Goal: Browse casually: Explore the website without a specific task or goal

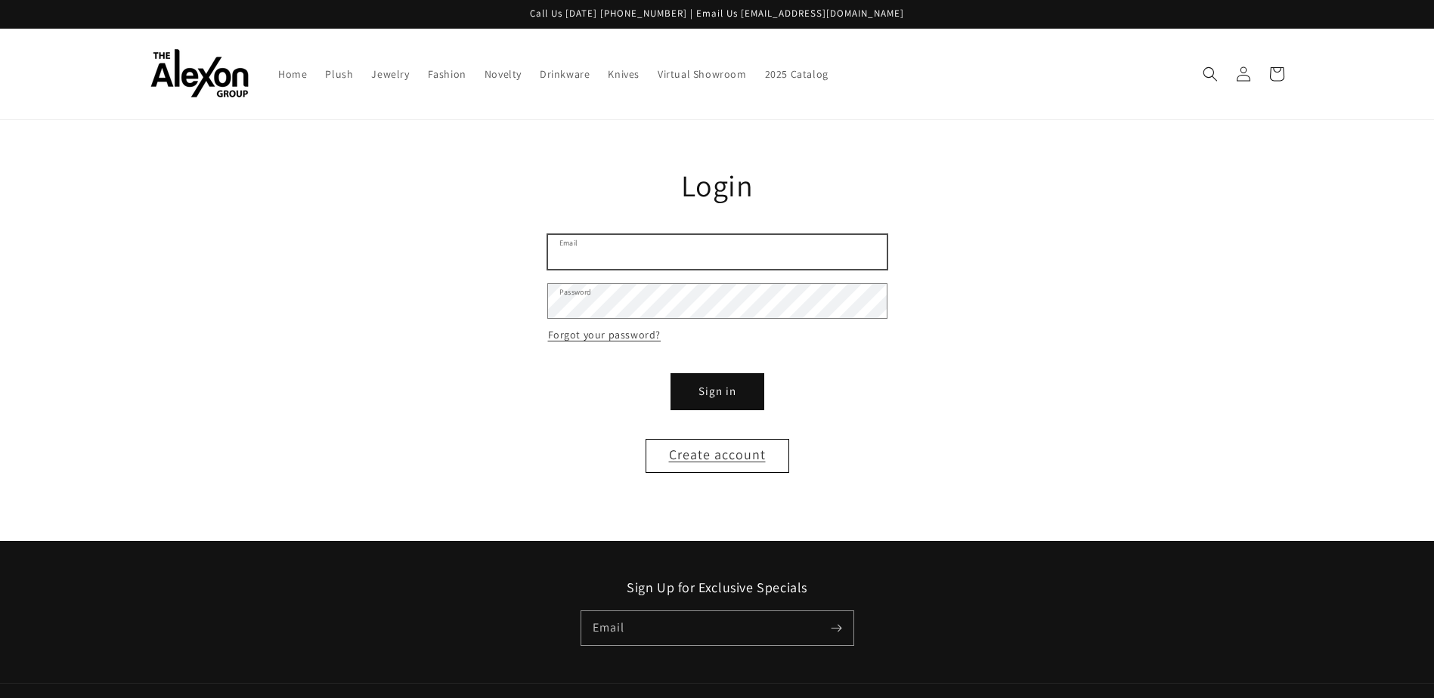
type input "**********"
click at [745, 399] on button "Sign in" at bounding box center [717, 392] width 91 height 34
click at [706, 394] on button "Sign in" at bounding box center [717, 392] width 91 height 34
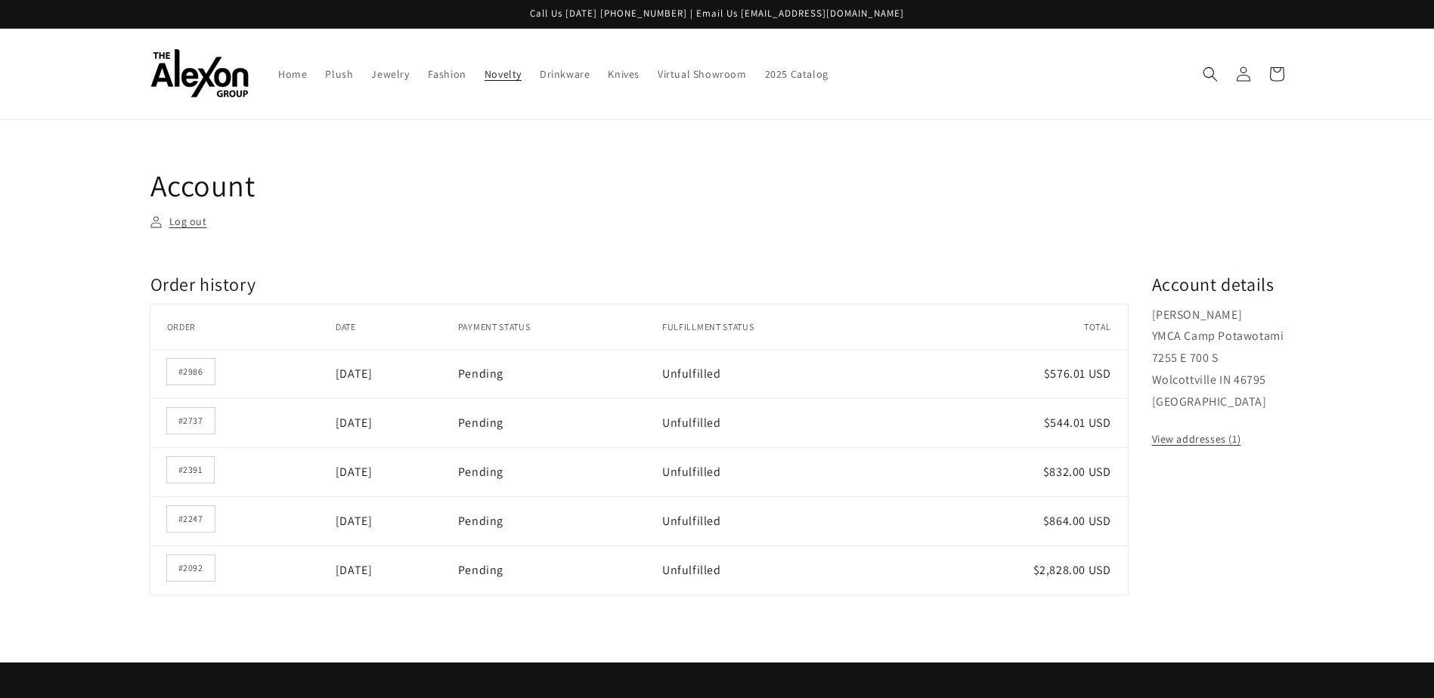
click at [490, 71] on span "Novelty" at bounding box center [502, 74] width 37 height 14
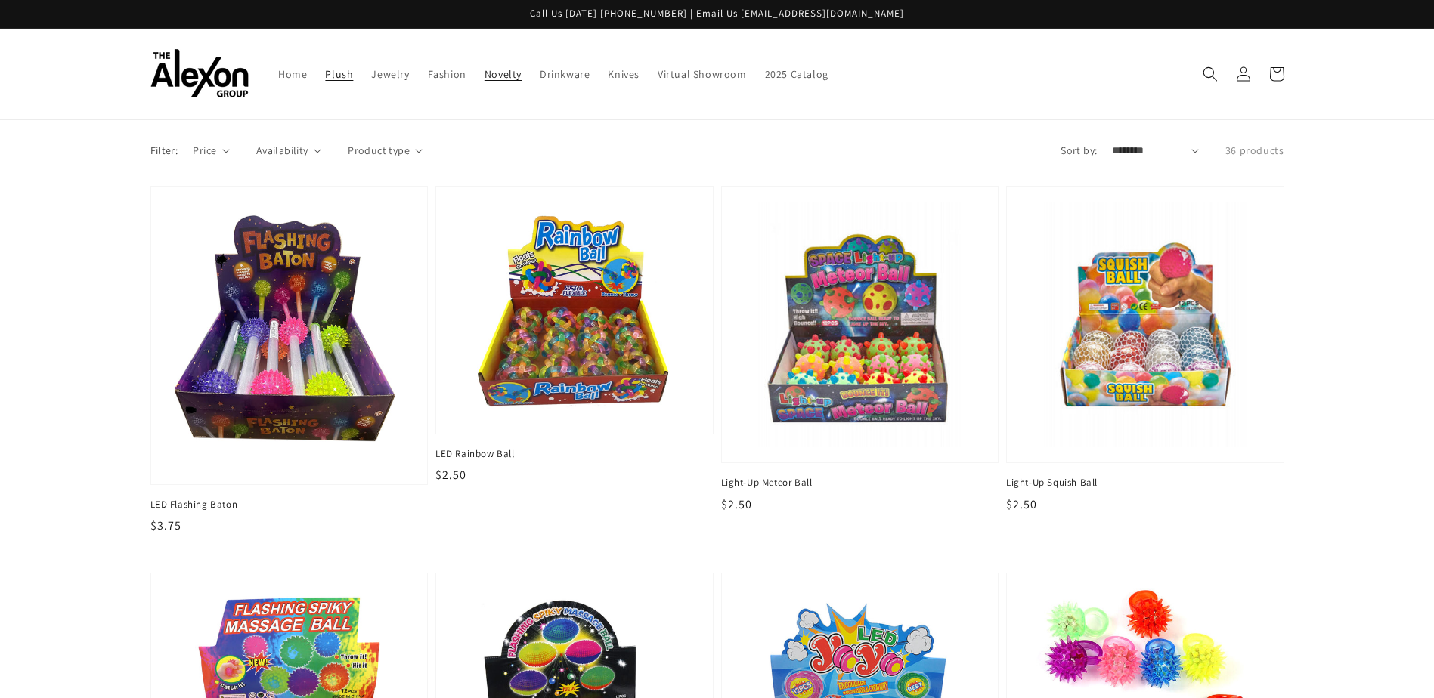
click at [357, 76] on link "Plush" at bounding box center [339, 74] width 46 height 32
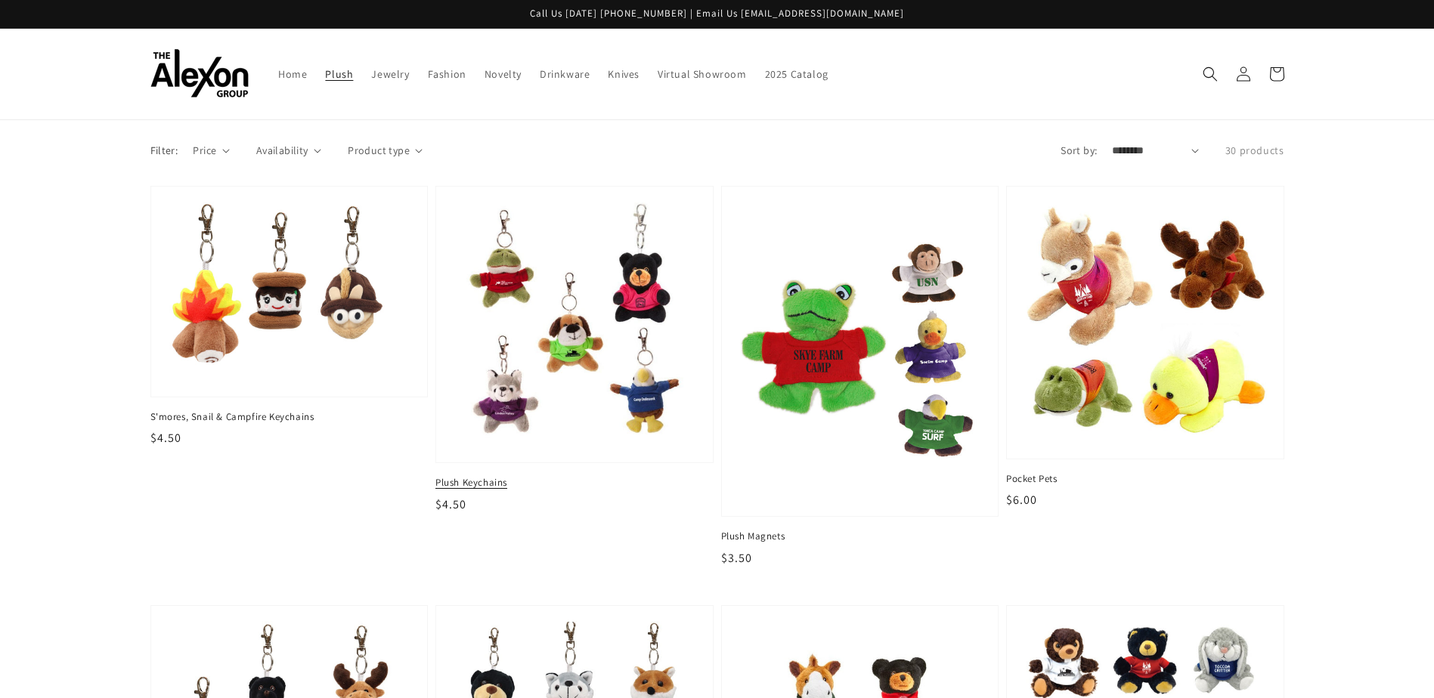
click at [608, 349] on img at bounding box center [573, 324] width 253 height 253
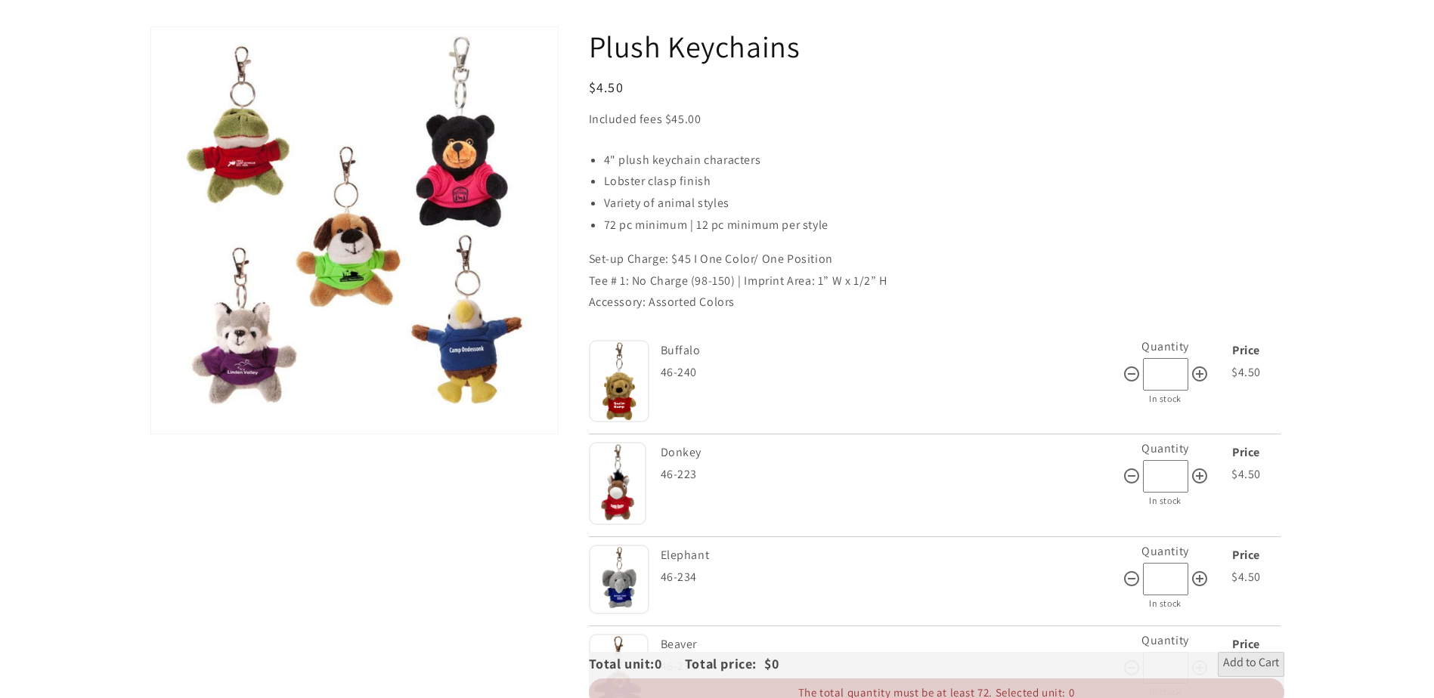
scroll to position [151, 0]
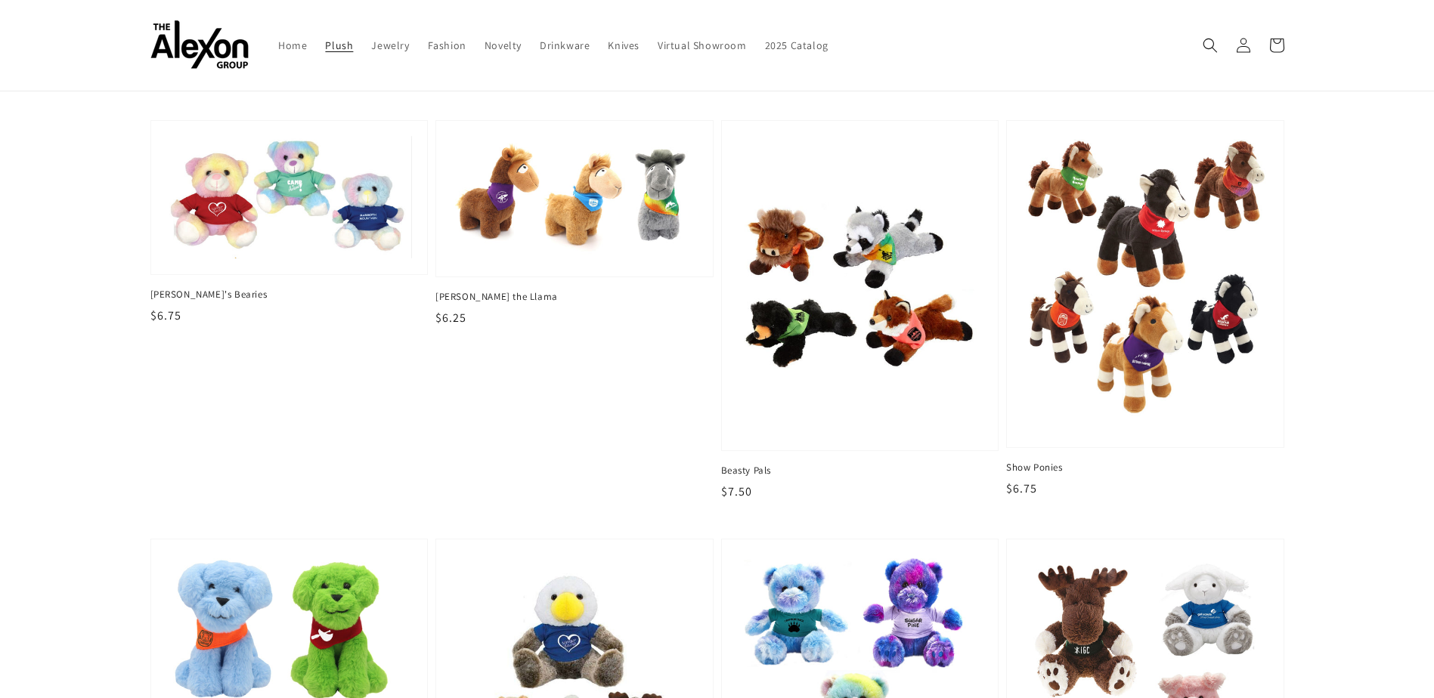
scroll to position [907, 0]
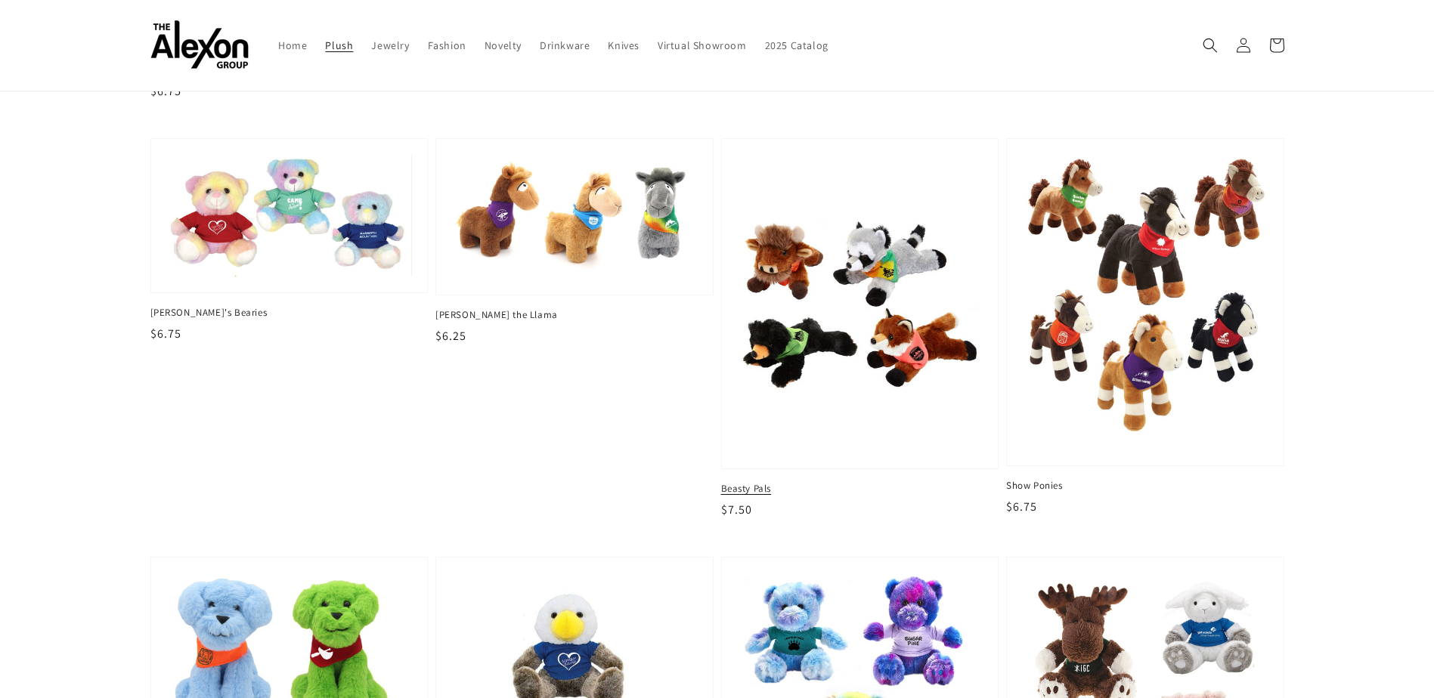
click at [808, 323] on img at bounding box center [859, 304] width 253 height 308
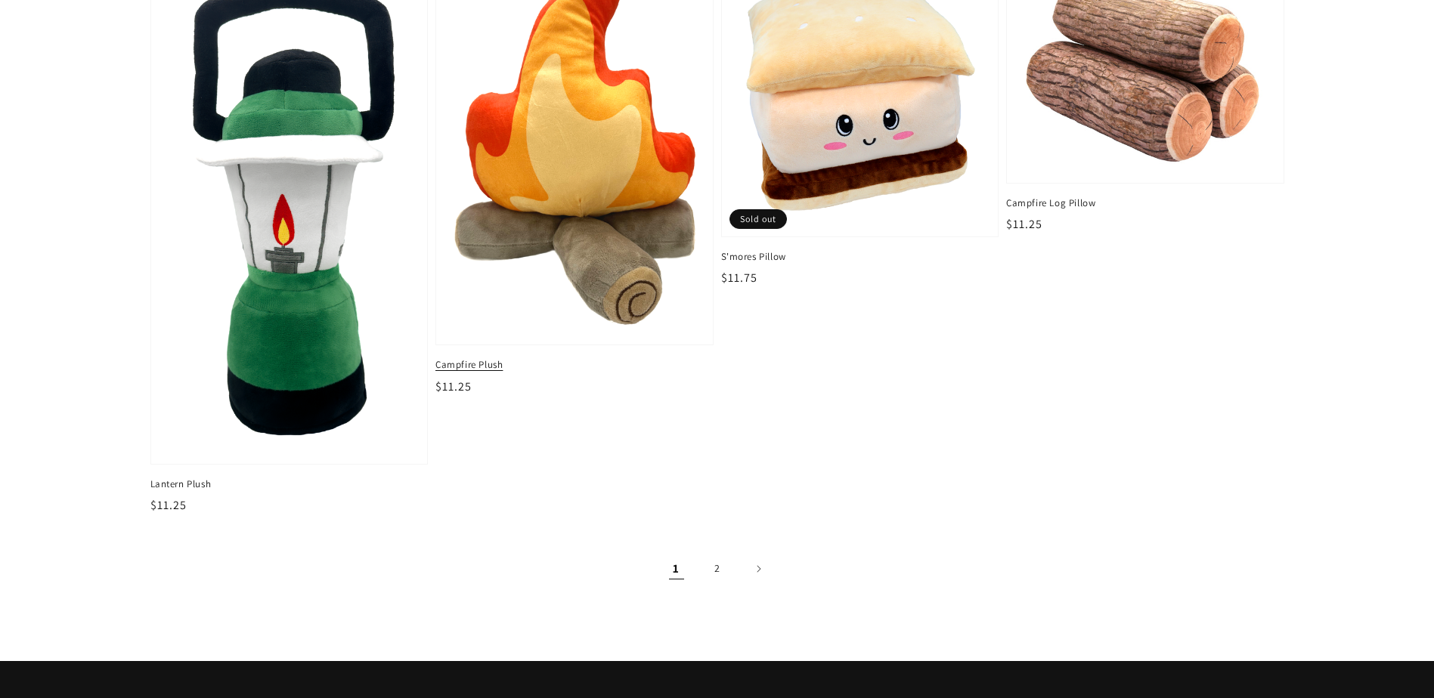
scroll to position [2583, 0]
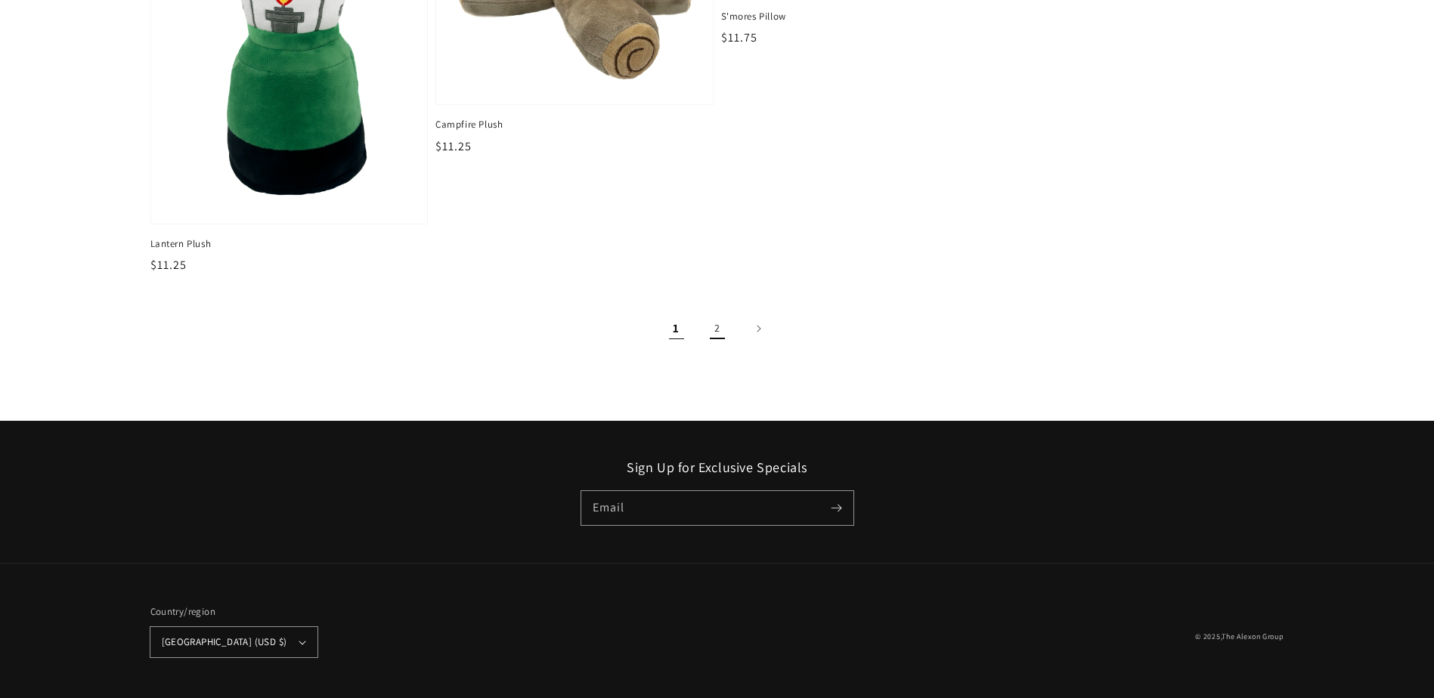
click at [732, 324] on link "2" at bounding box center [717, 328] width 33 height 33
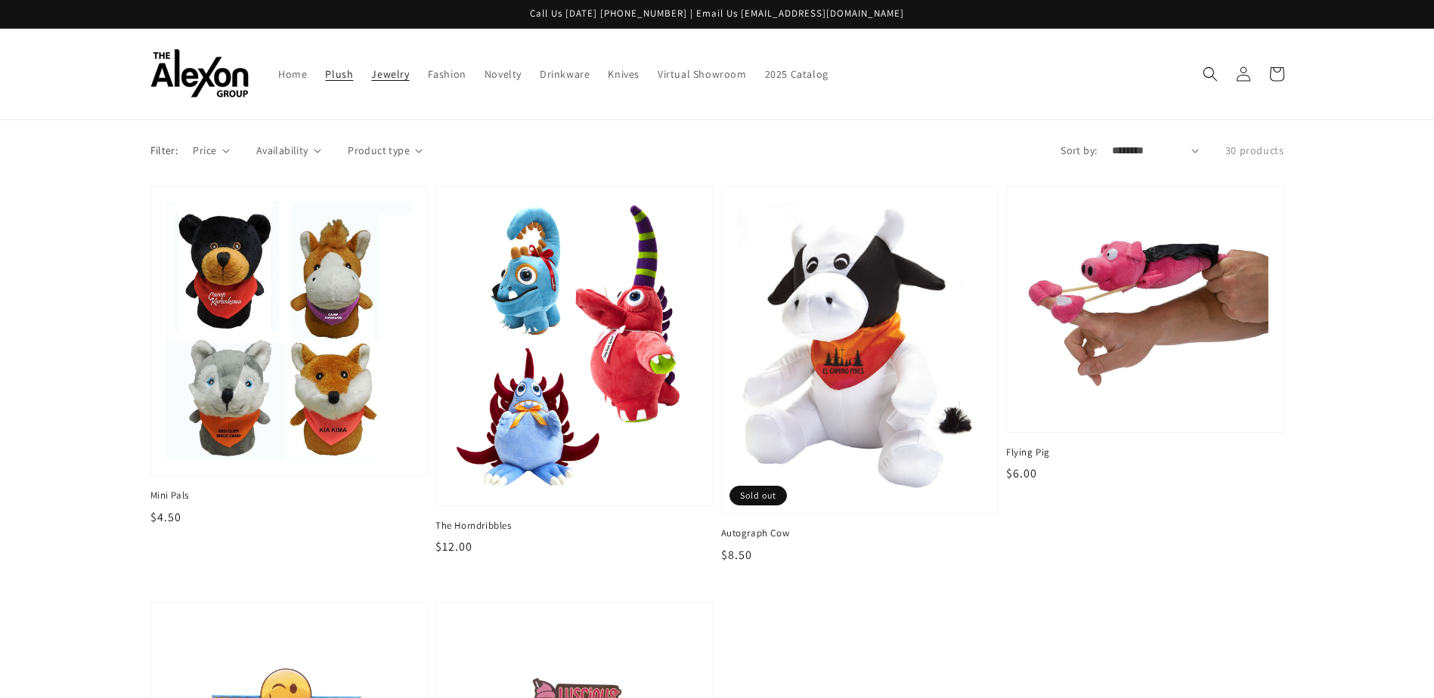
click at [387, 70] on span "Jewelry" at bounding box center [390, 74] width 38 height 14
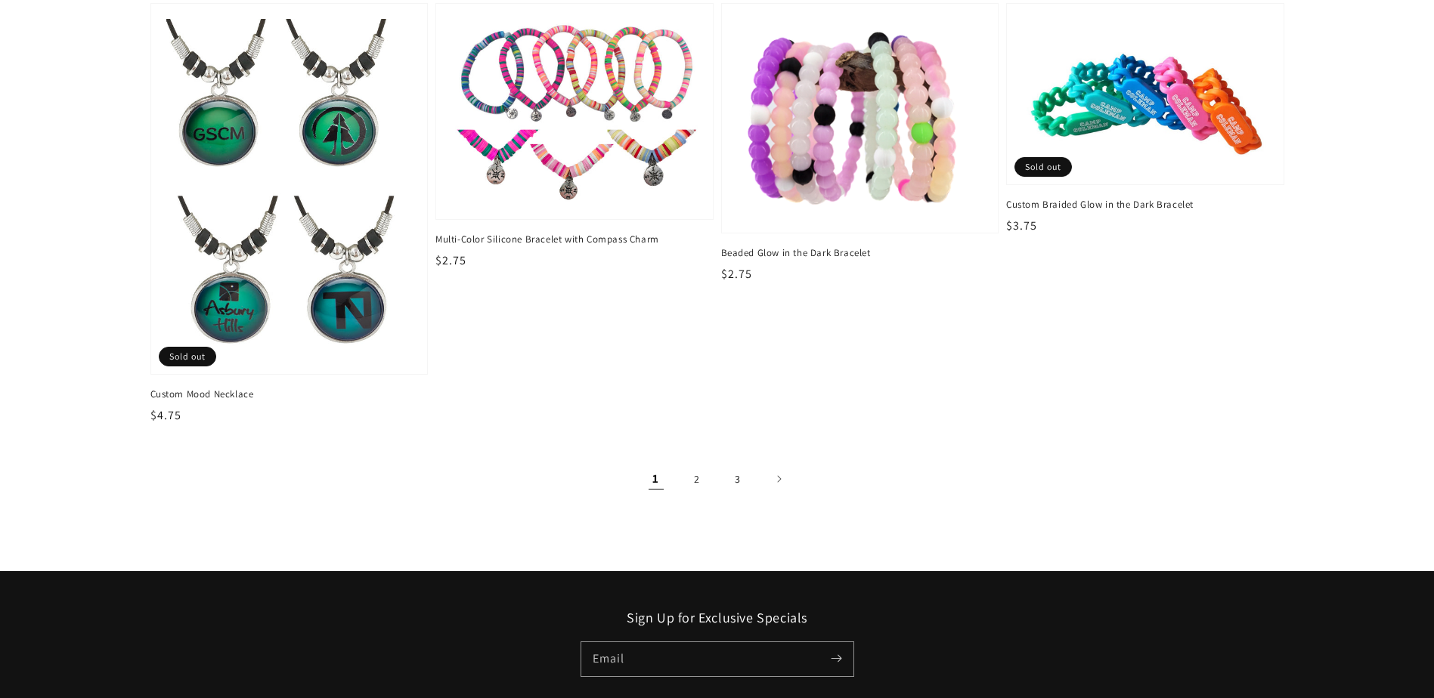
scroll to position [2494, 0]
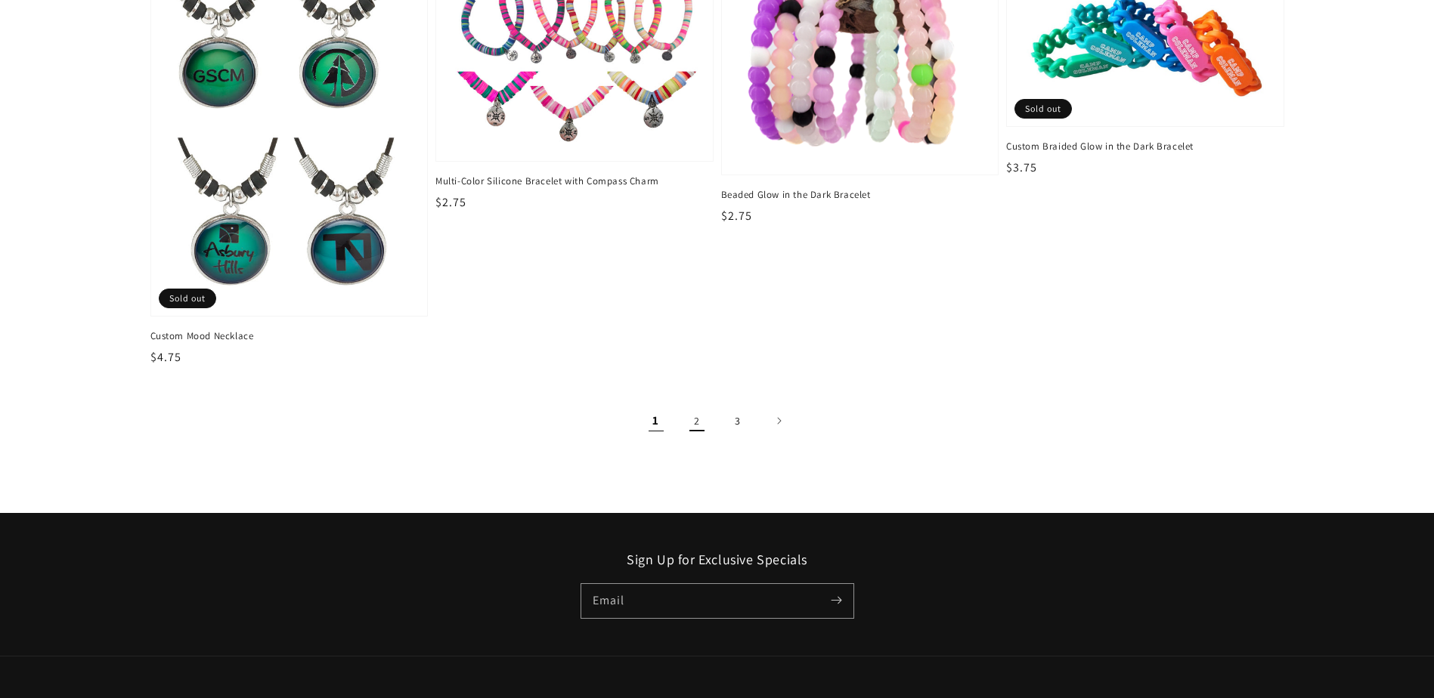
click at [685, 421] on link "2" at bounding box center [696, 420] width 33 height 33
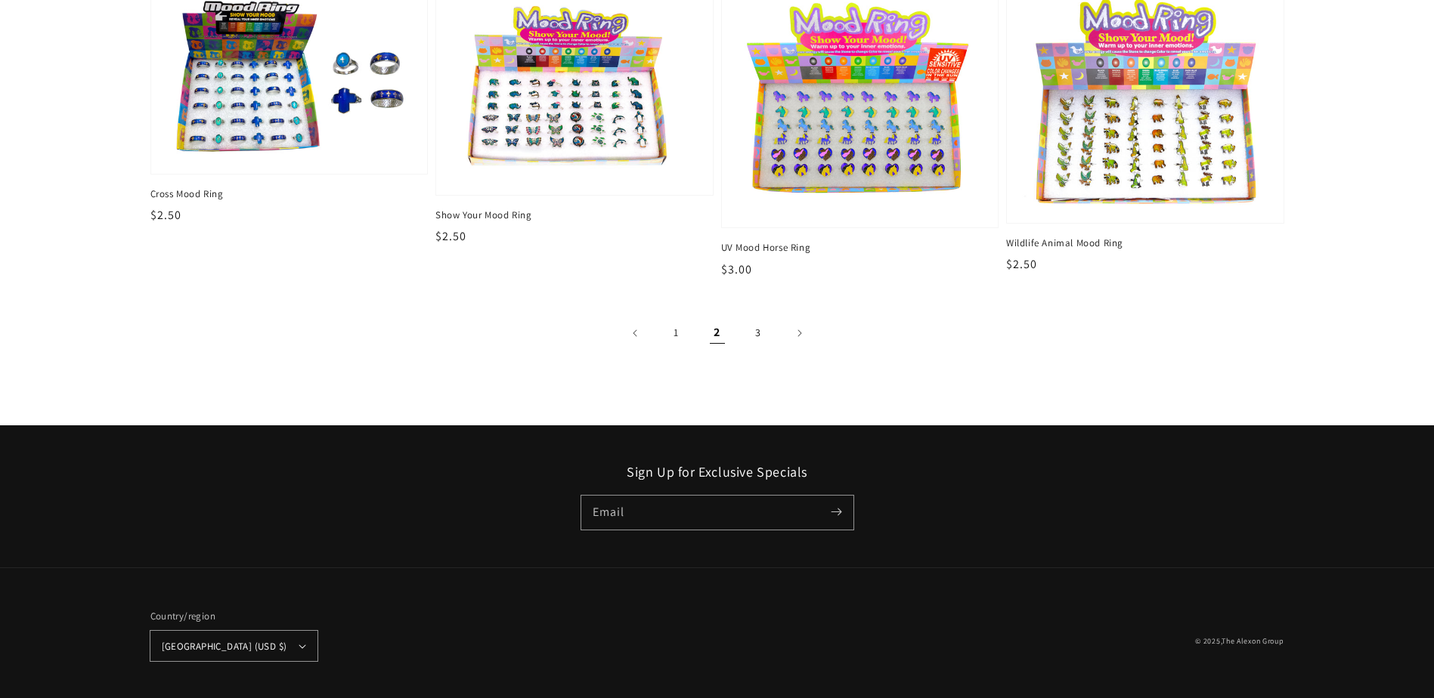
scroll to position [2839, 0]
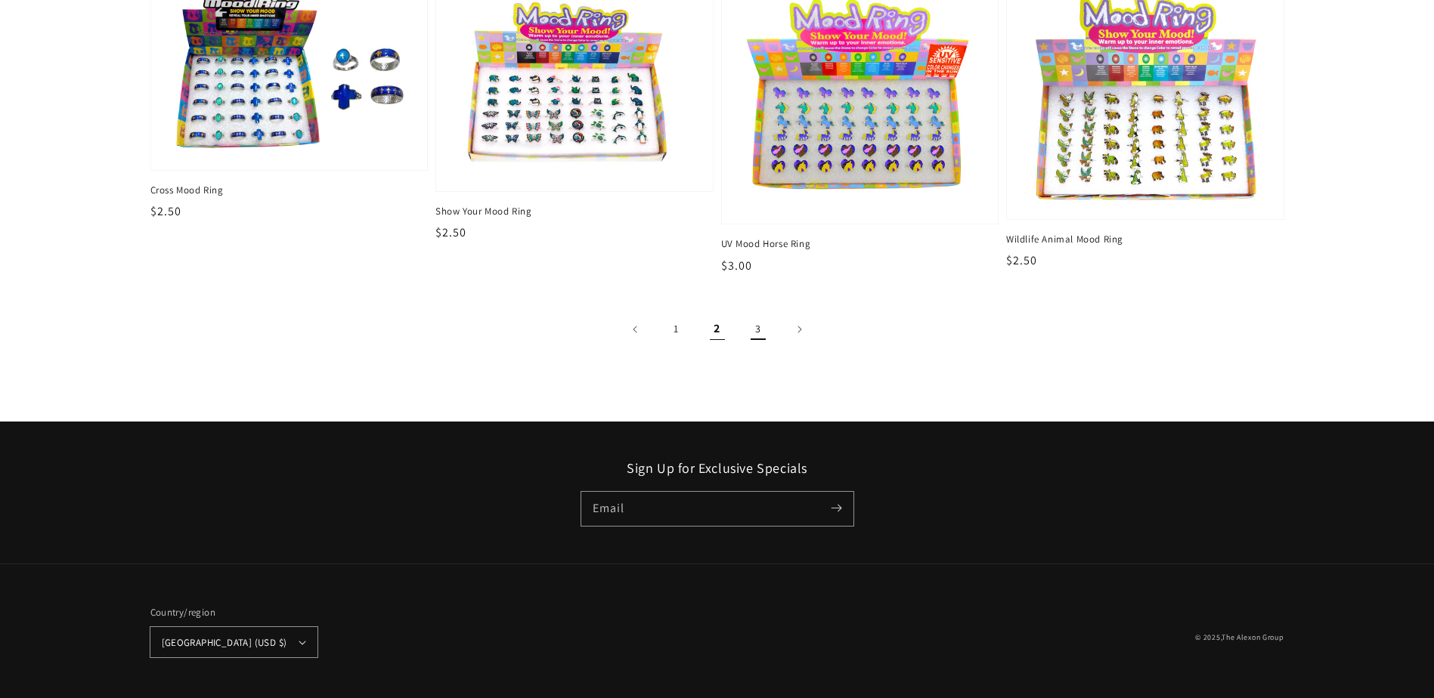
click at [760, 329] on link "3" at bounding box center [757, 329] width 33 height 33
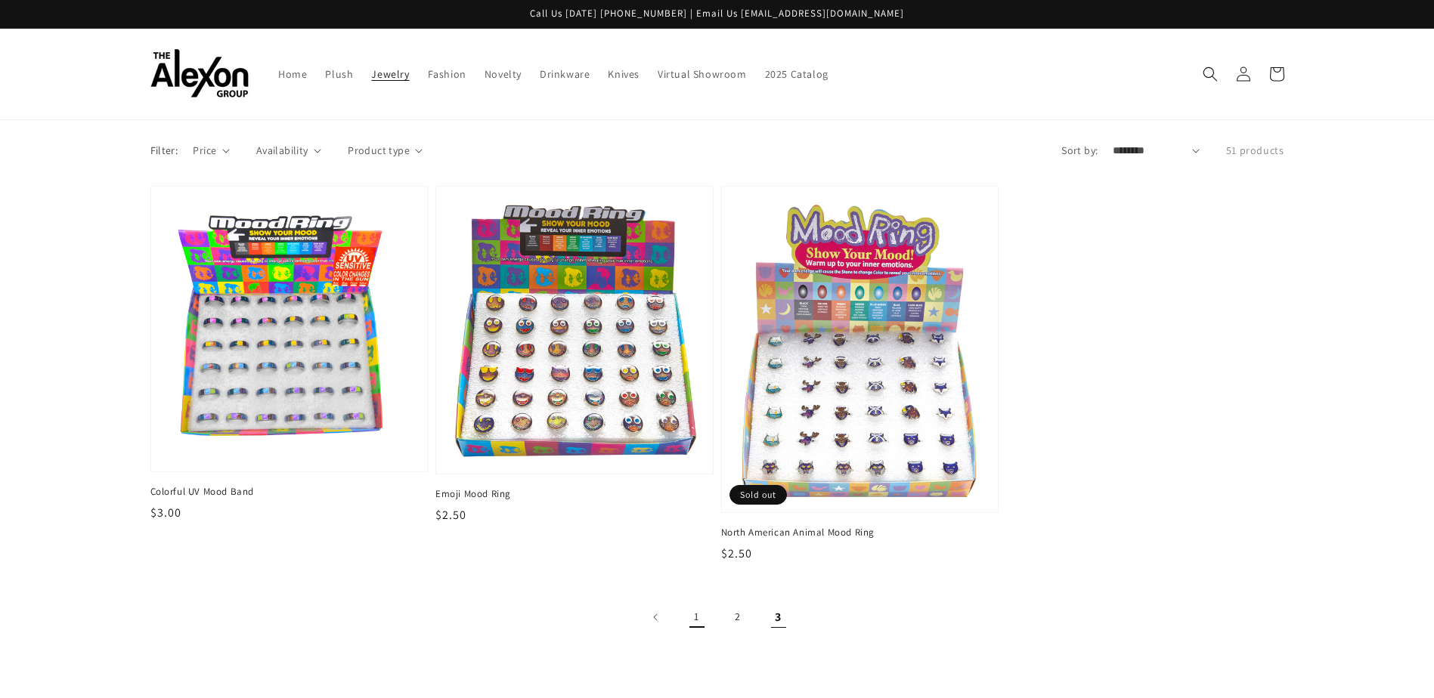
click at [701, 615] on link "1" at bounding box center [696, 617] width 33 height 33
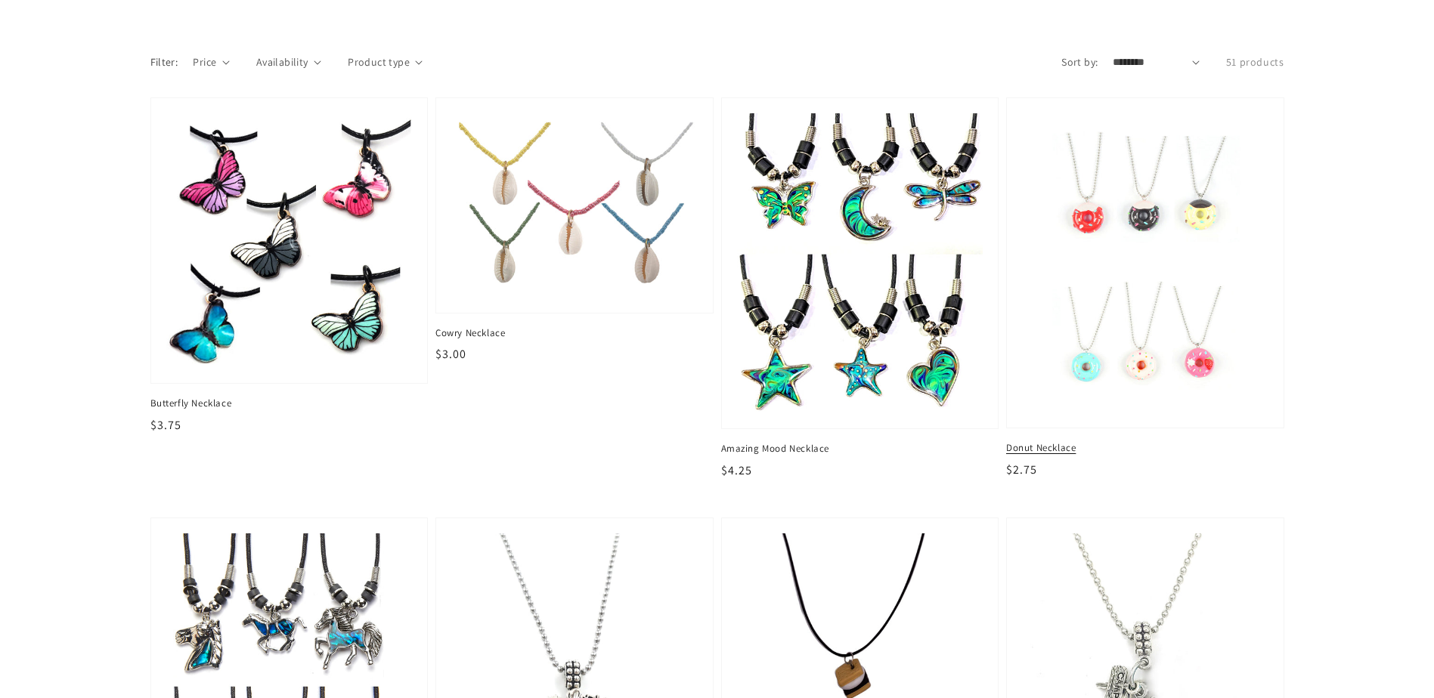
scroll to position [302, 0]
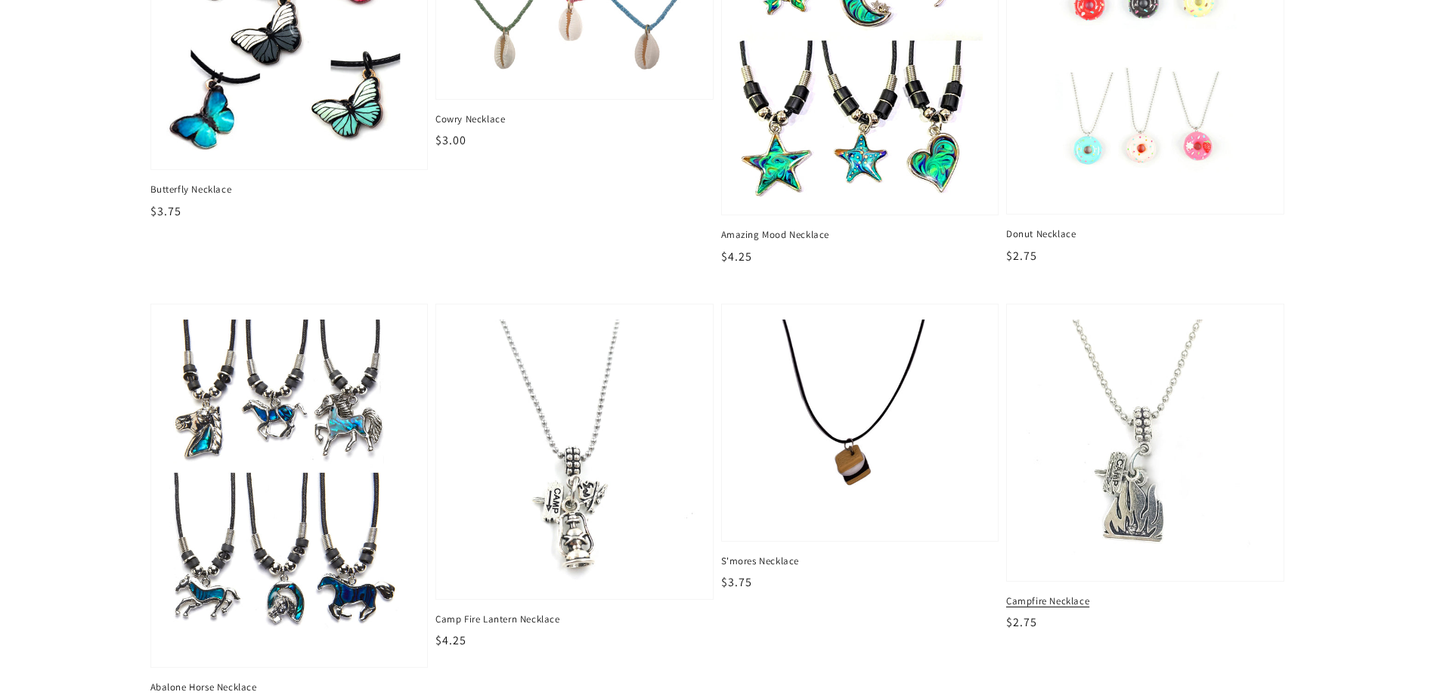
click at [1113, 463] on img at bounding box center [1144, 443] width 253 height 254
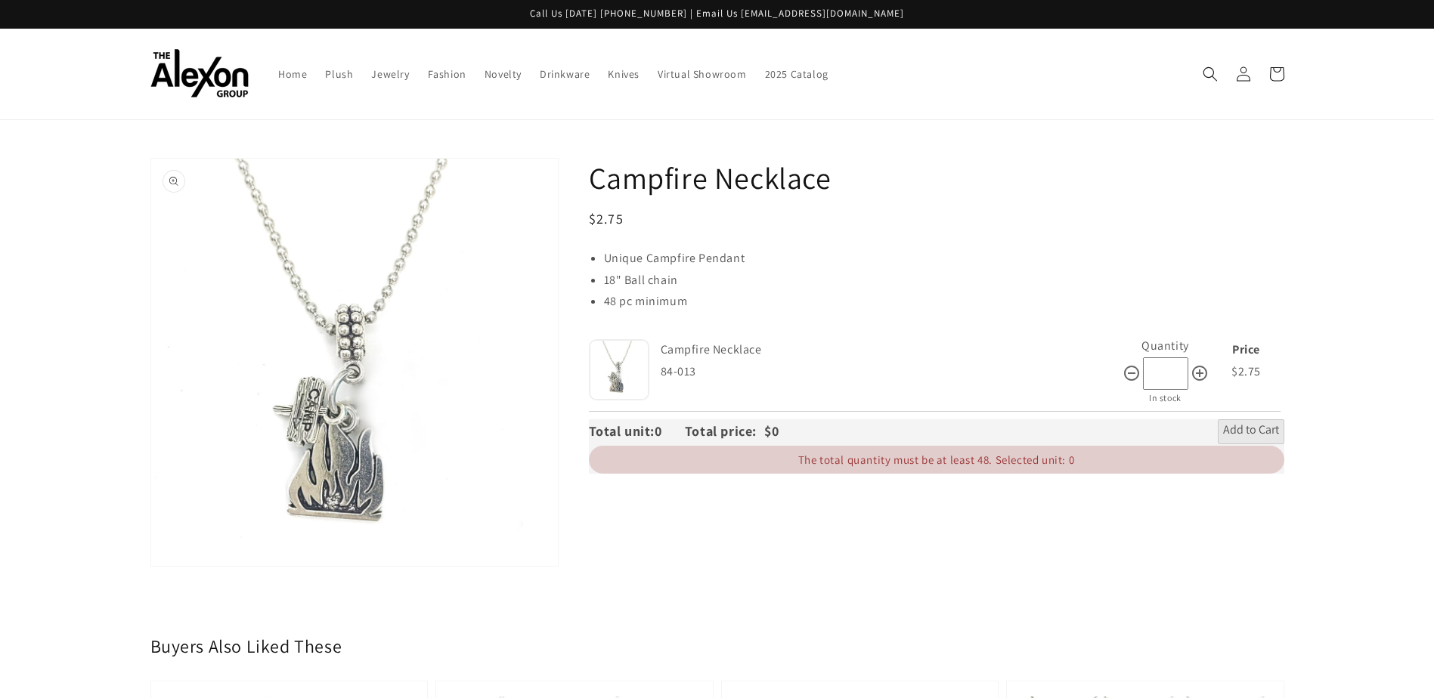
click at [368, 343] on button "Open media 1 in gallery view" at bounding box center [354, 362] width 407 height 407
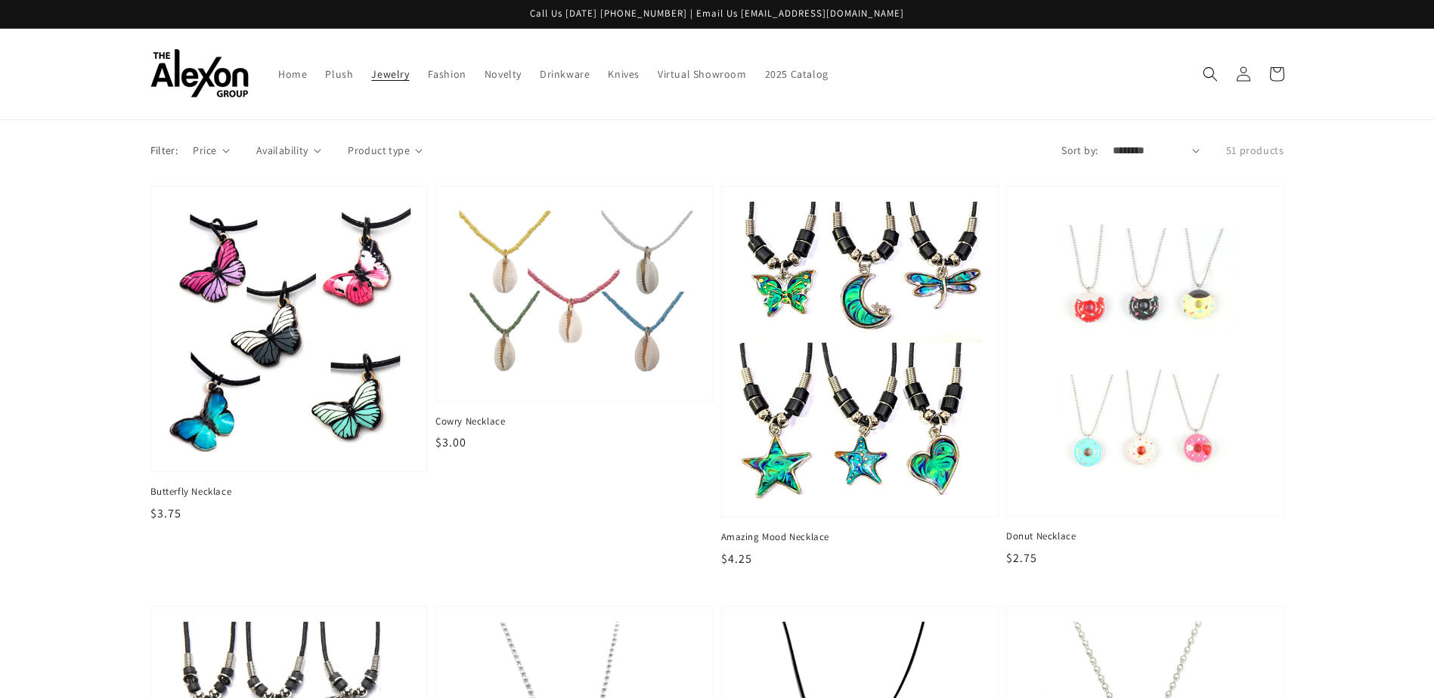
scroll to position [302, 0]
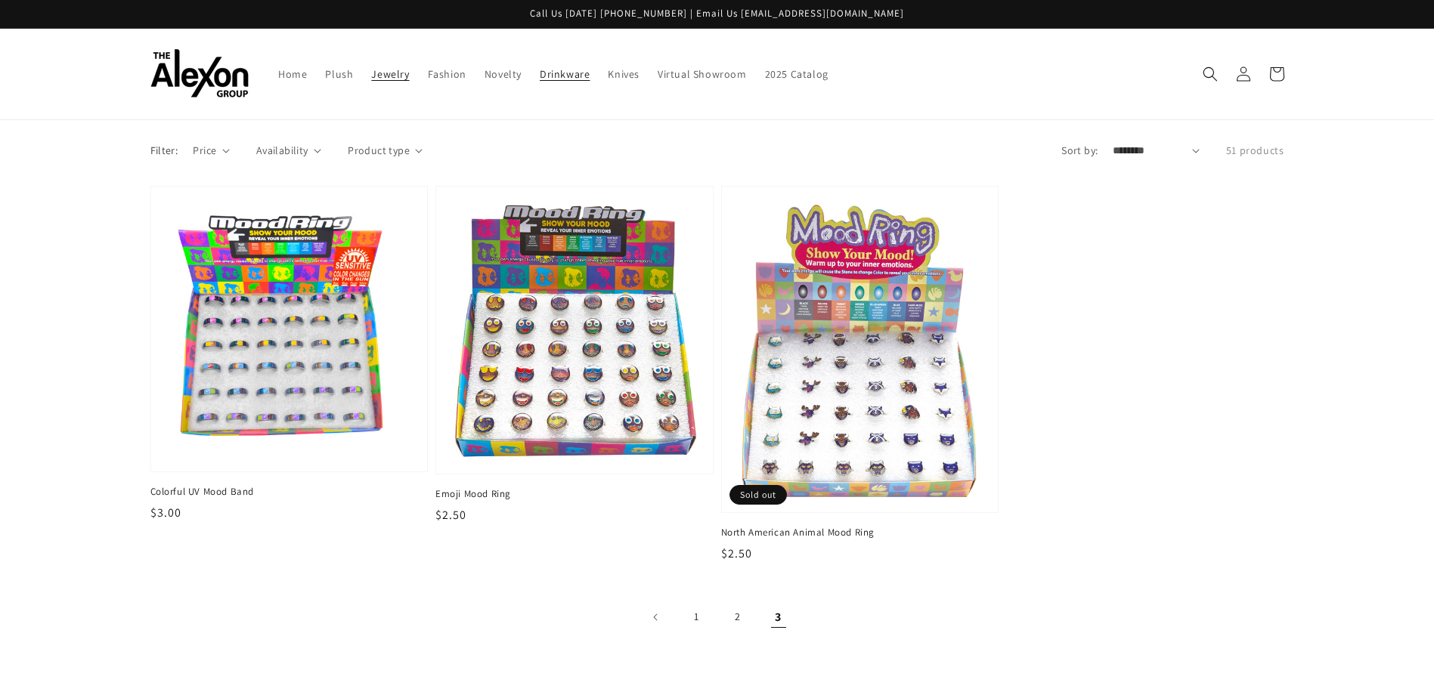
click at [568, 73] on span "Drinkware" at bounding box center [565, 74] width 50 height 14
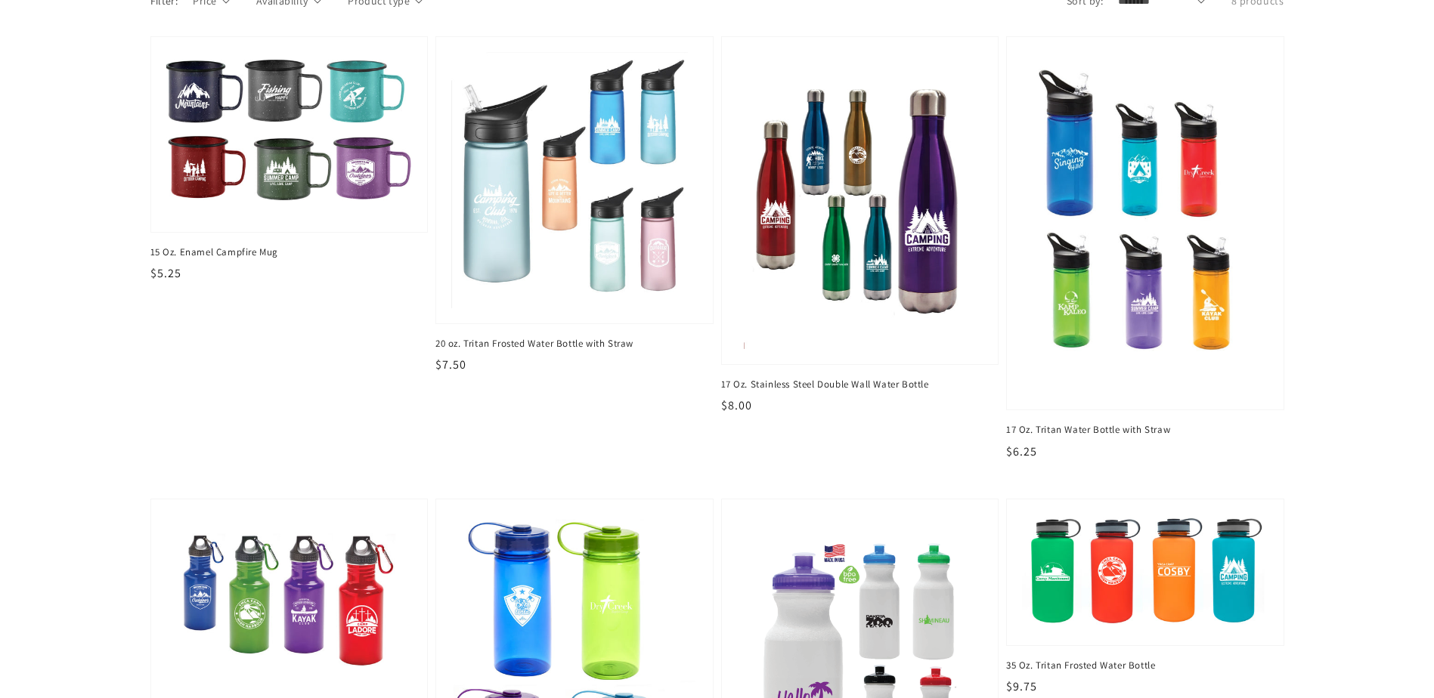
scroll to position [151, 0]
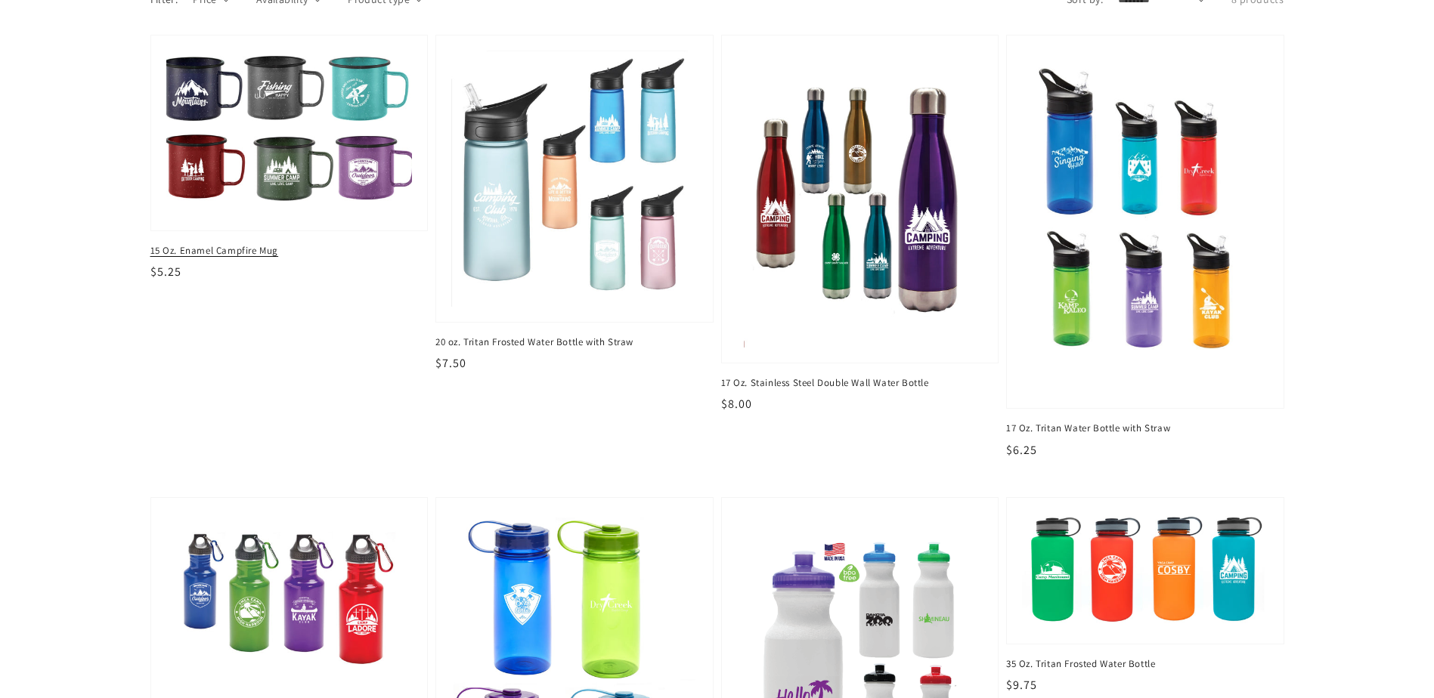
click at [326, 73] on img at bounding box center [288, 132] width 253 height 169
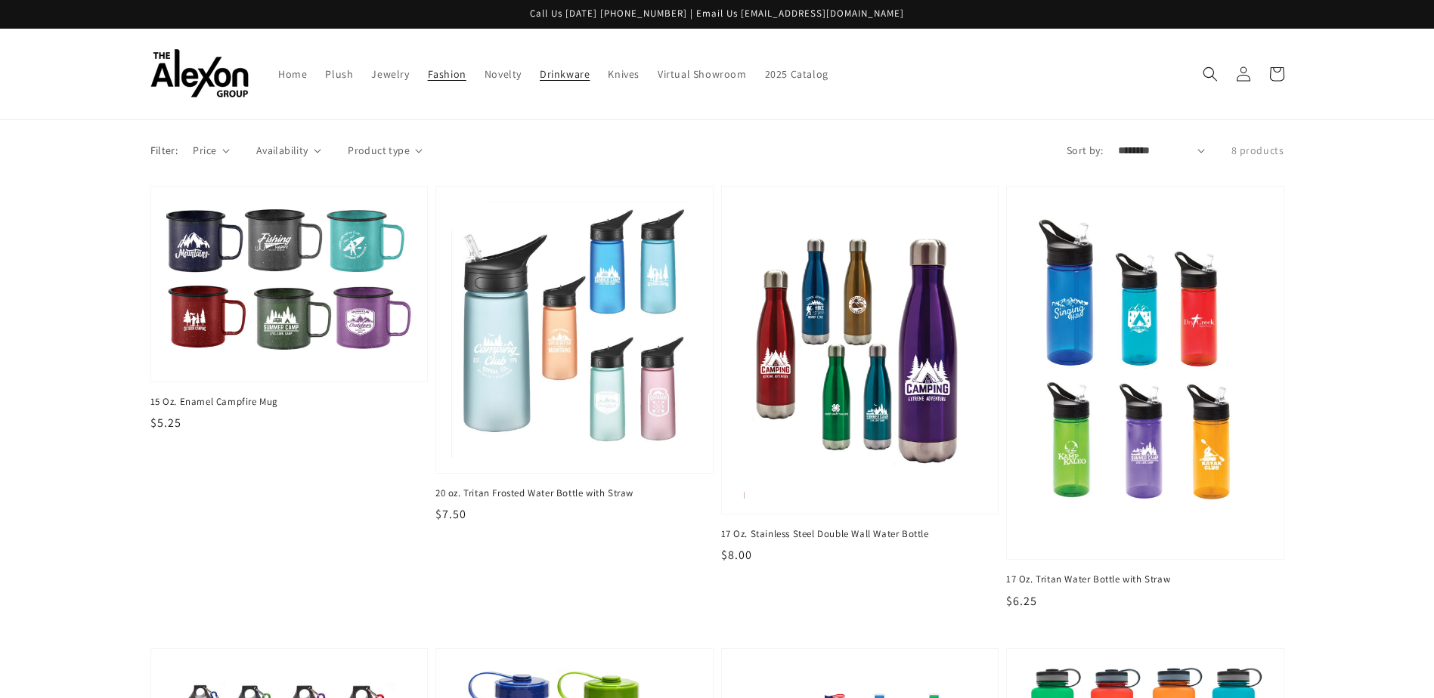
click at [428, 79] on span "Fashion" at bounding box center [447, 74] width 39 height 14
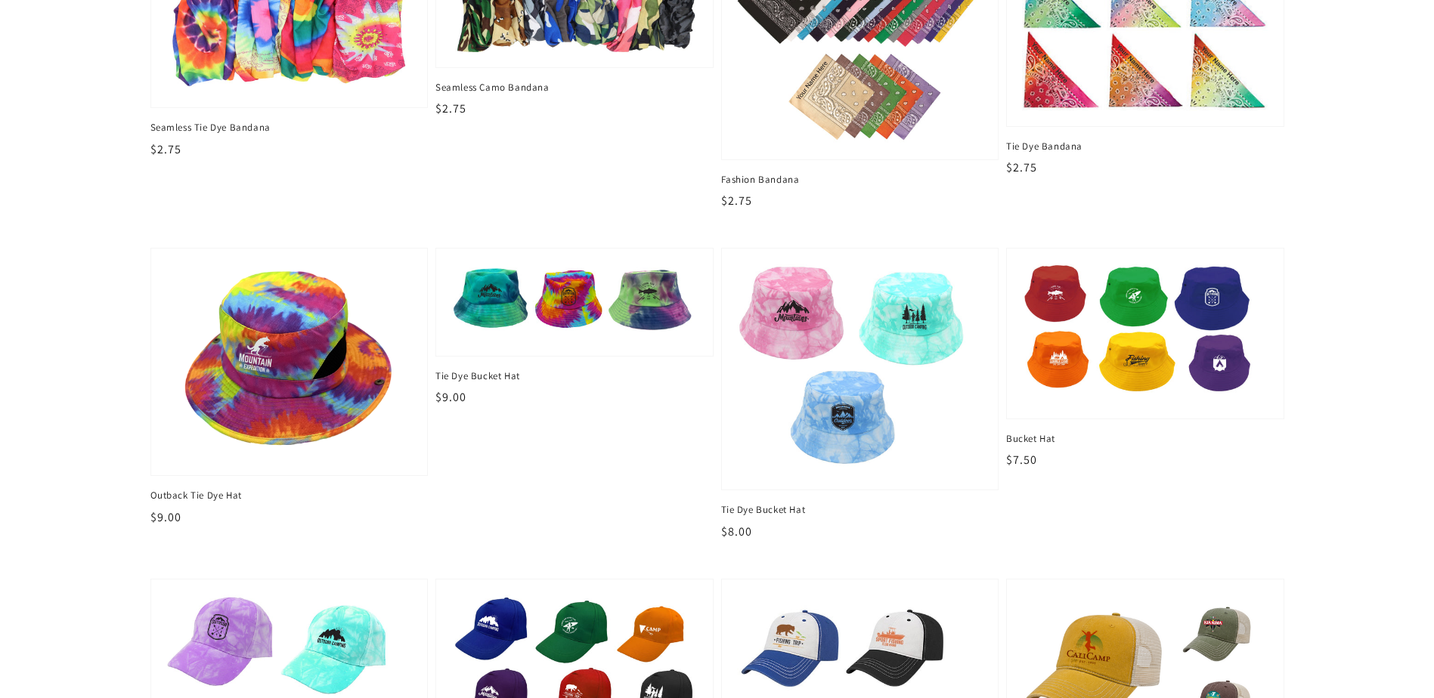
scroll to position [1814, 0]
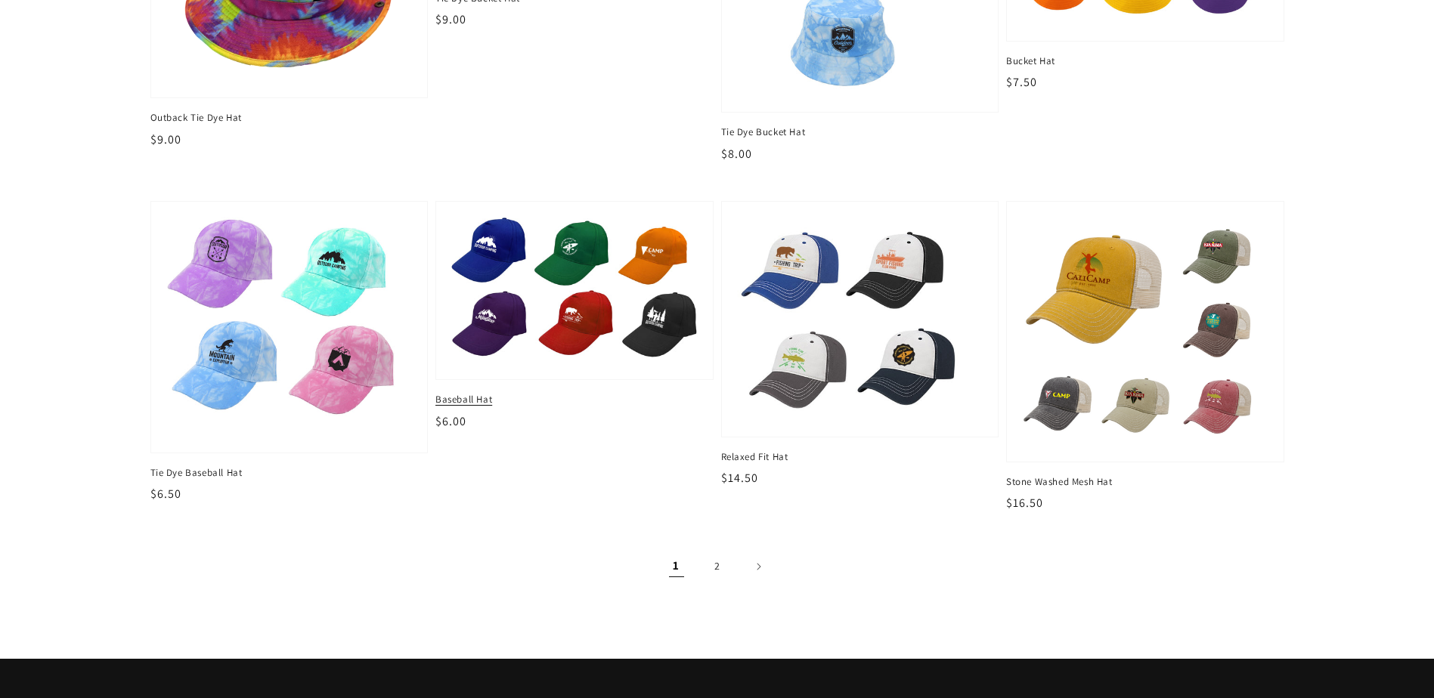
click at [613, 307] on img at bounding box center [573, 291] width 253 height 153
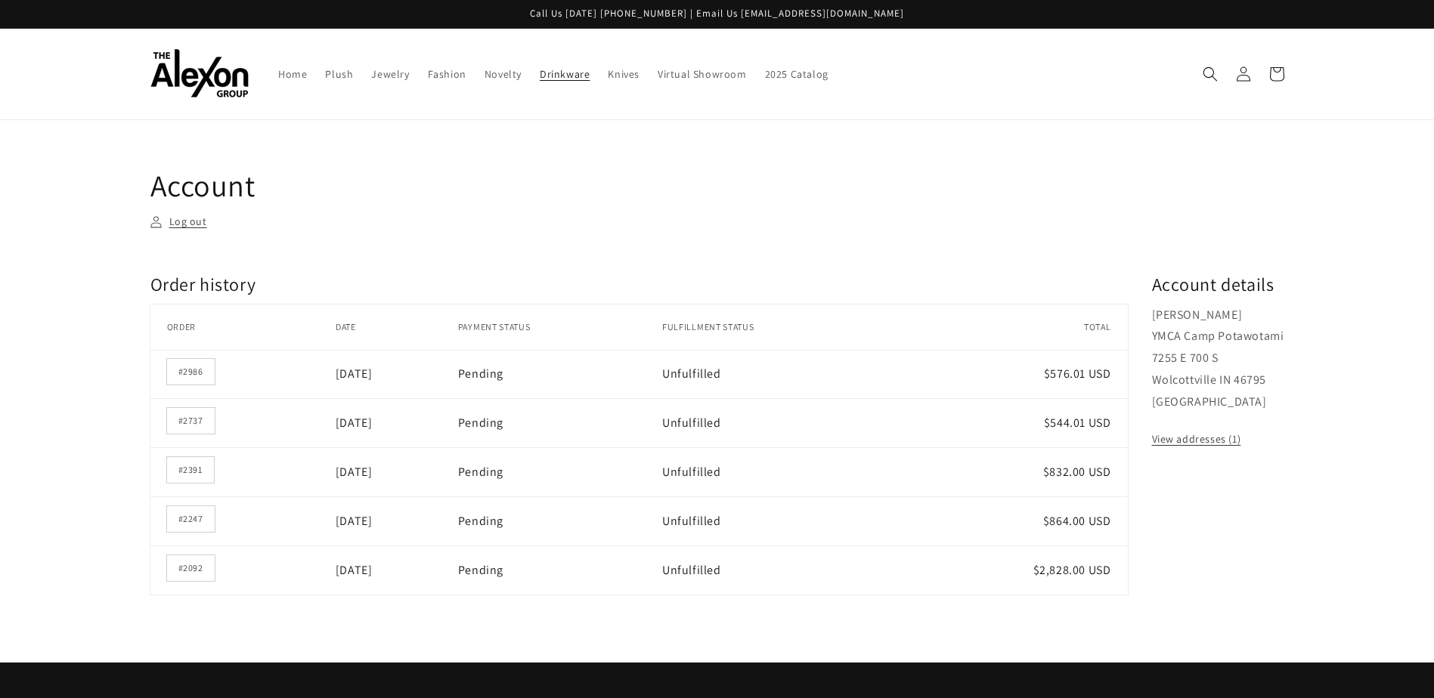
click at [554, 71] on span "Drinkware" at bounding box center [565, 74] width 50 height 14
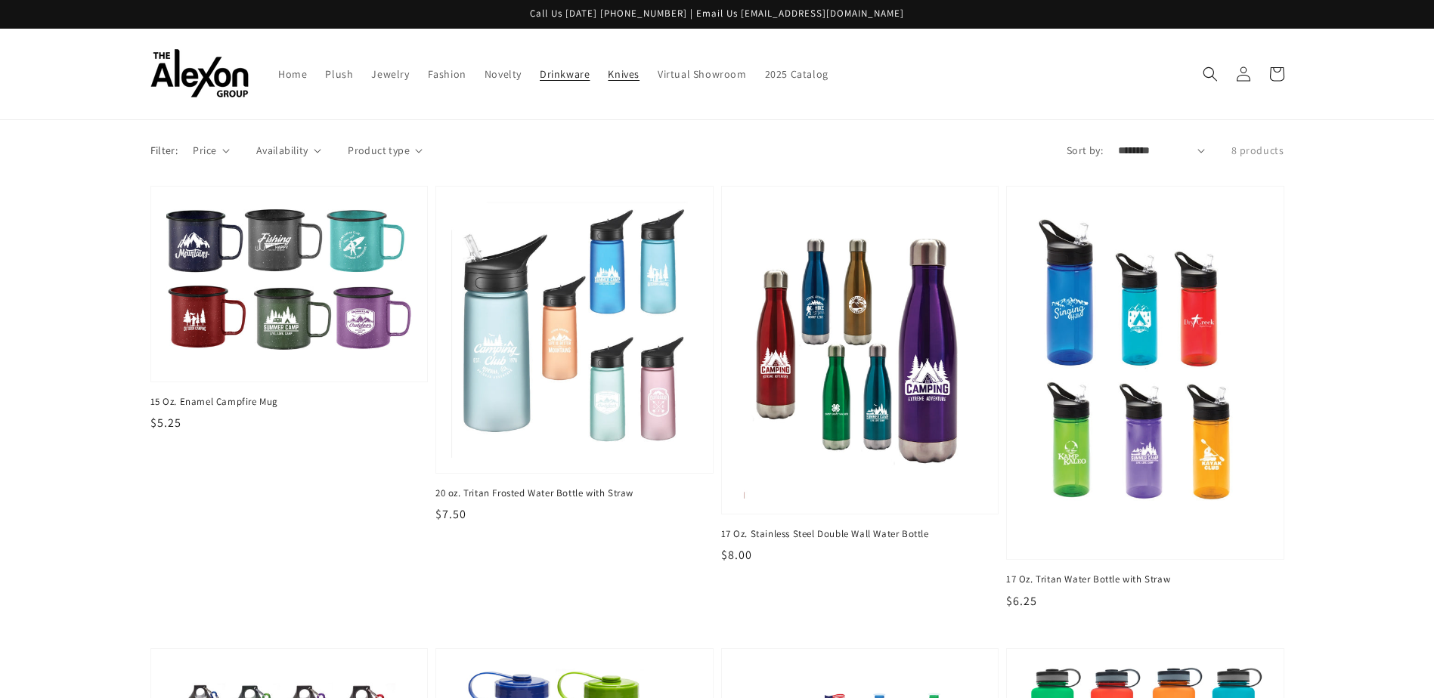
click at [626, 76] on span "Knives" at bounding box center [624, 74] width 32 height 14
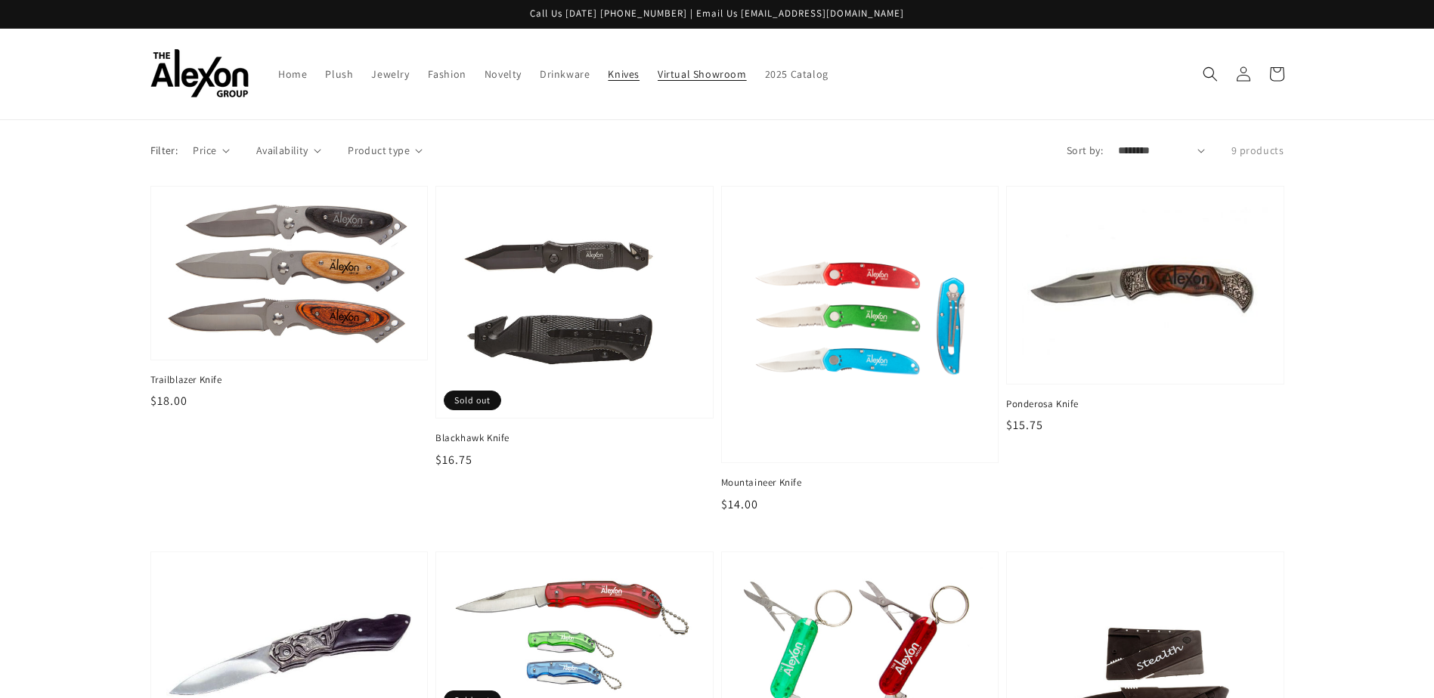
click at [685, 76] on span "Virtual Showroom" at bounding box center [701, 74] width 89 height 14
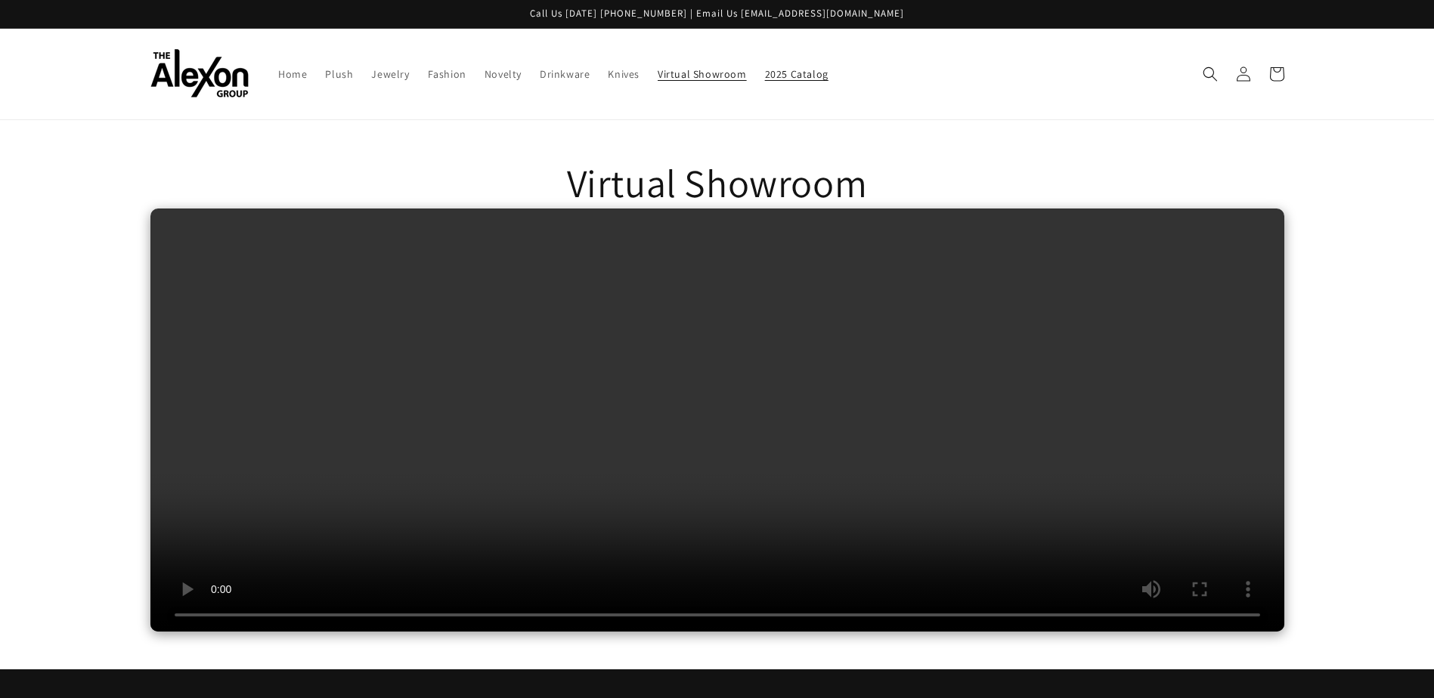
click at [797, 73] on span "2025 Catalog" at bounding box center [796, 74] width 63 height 14
click at [289, 76] on span "Home" at bounding box center [292, 74] width 29 height 14
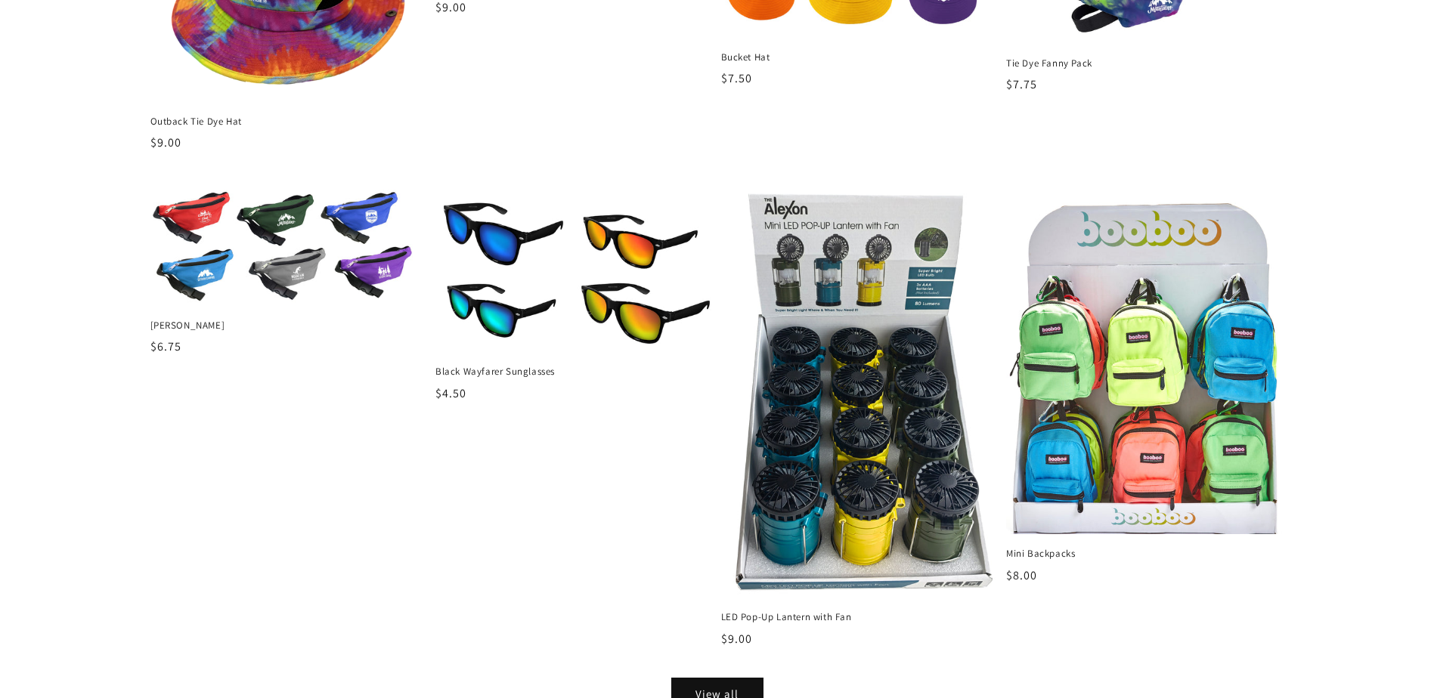
scroll to position [1738, 0]
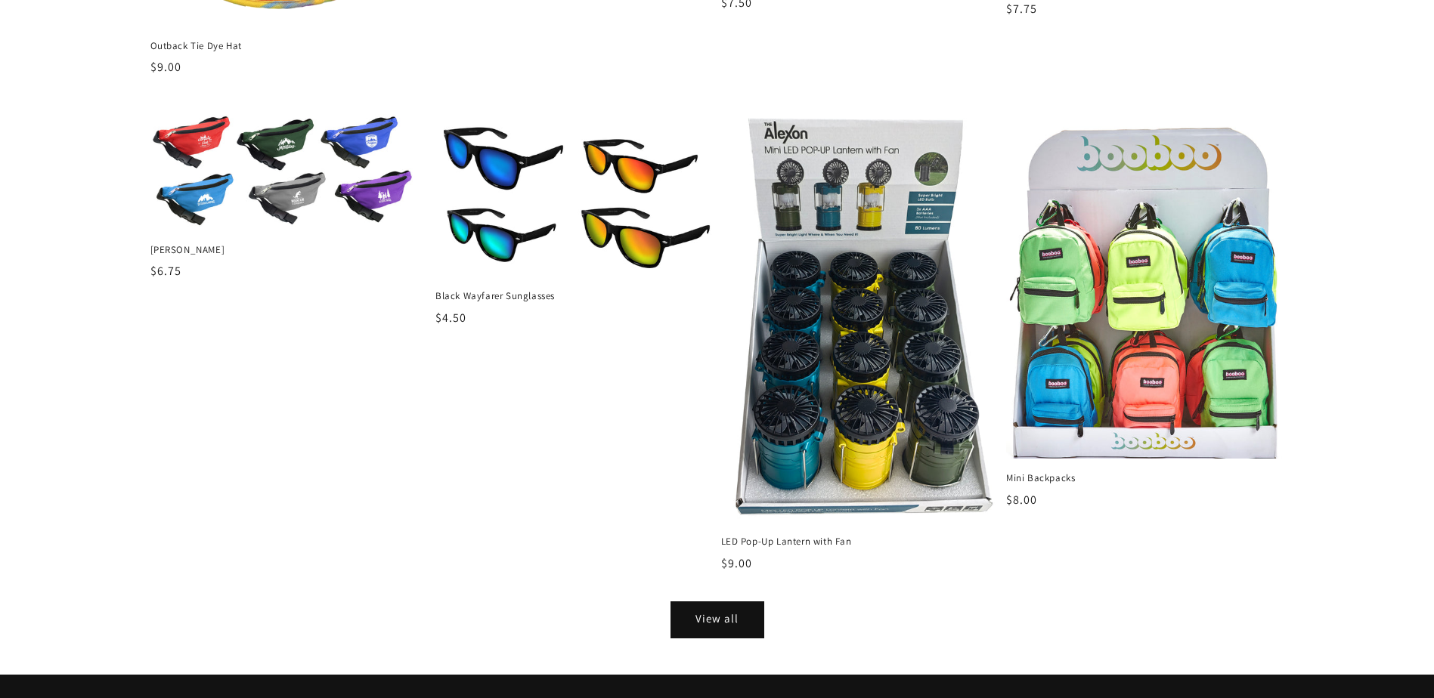
click at [681, 614] on link "View all" at bounding box center [717, 620] width 91 height 34
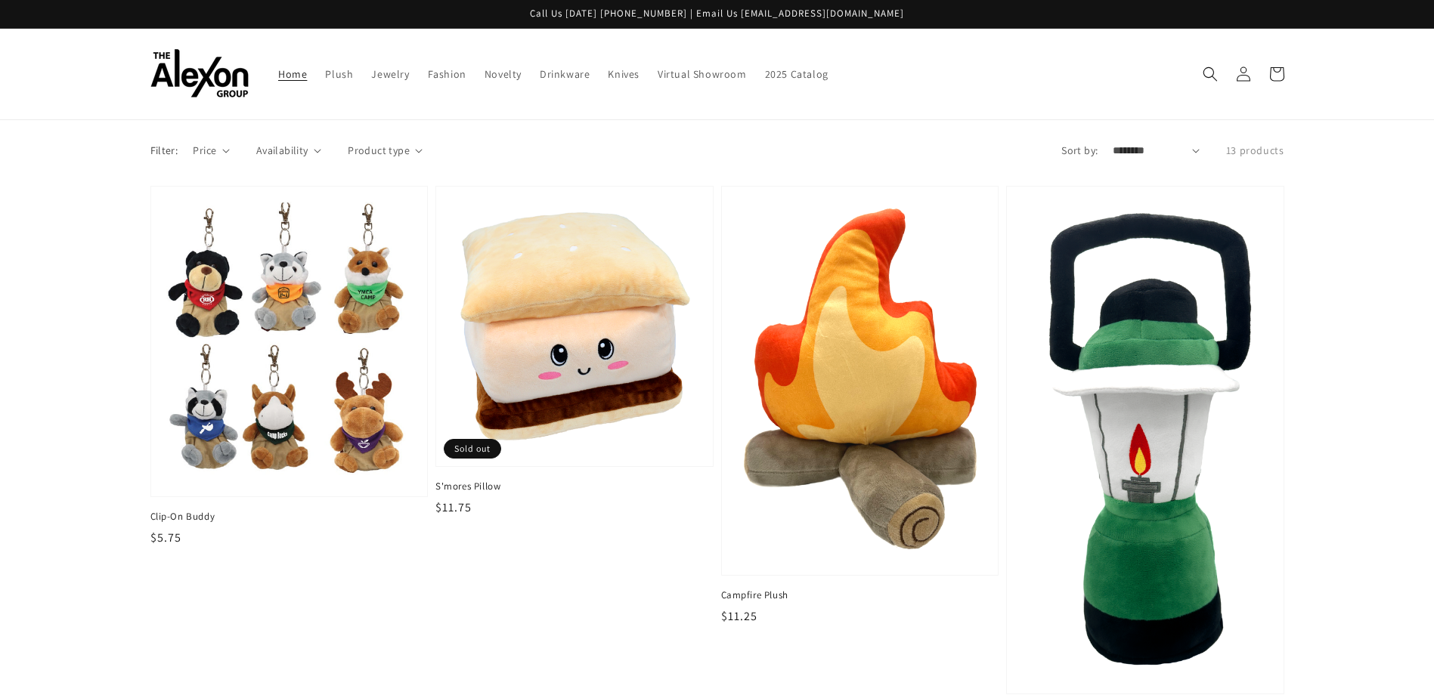
click at [284, 78] on span "Home" at bounding box center [292, 74] width 29 height 14
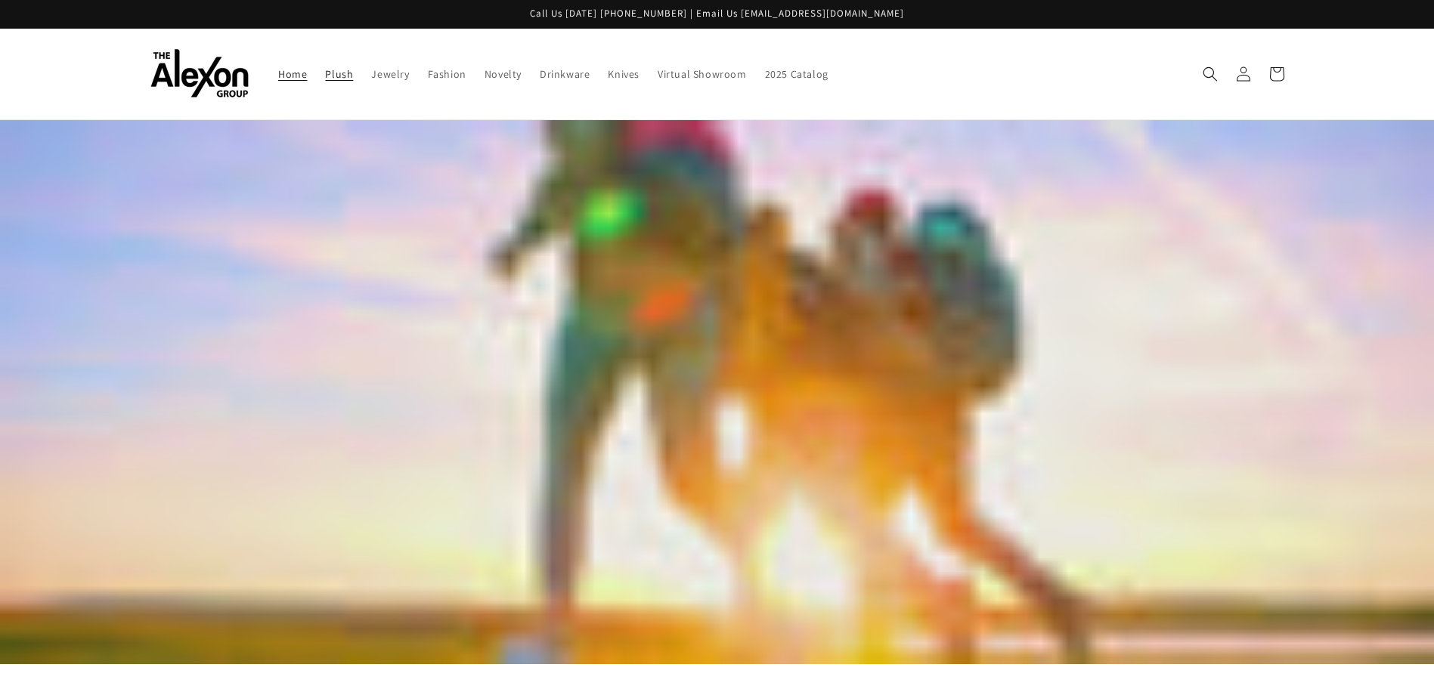
click at [344, 78] on span "Plush" at bounding box center [339, 74] width 28 height 14
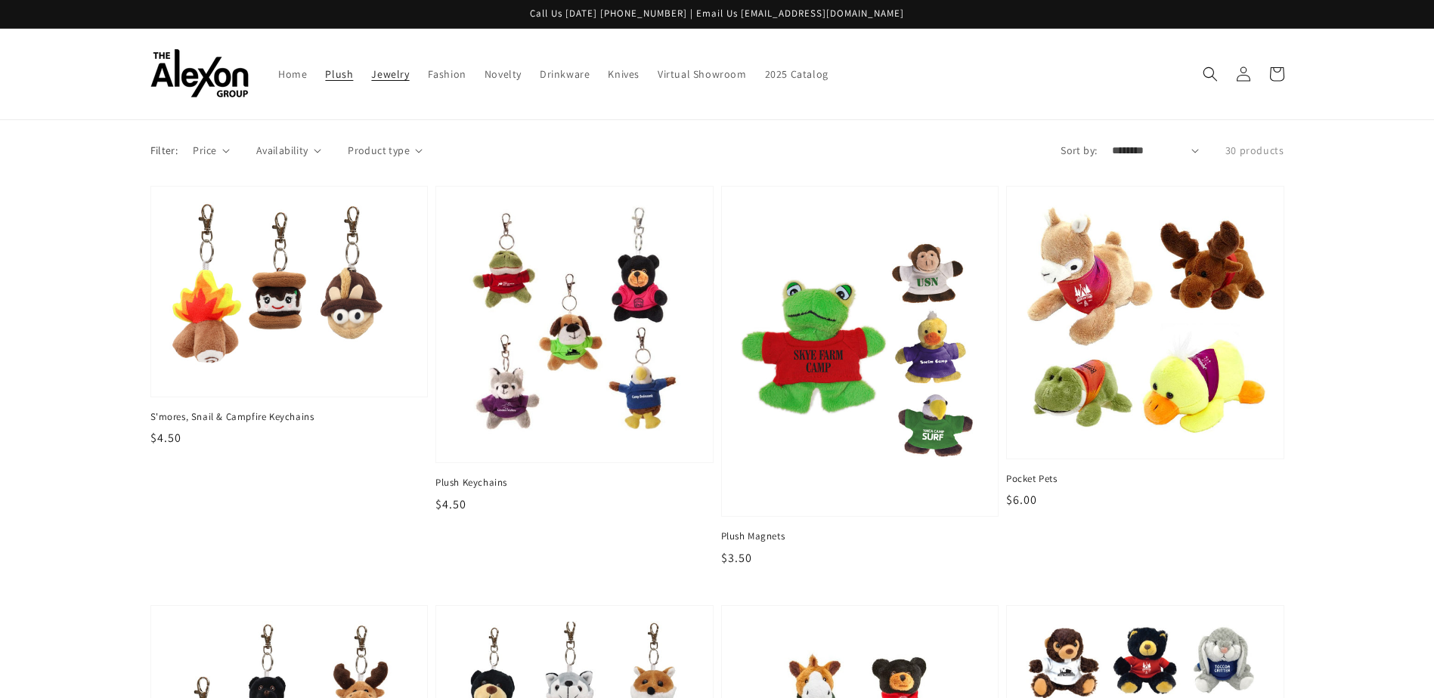
click at [379, 80] on span "Jewelry" at bounding box center [390, 74] width 38 height 14
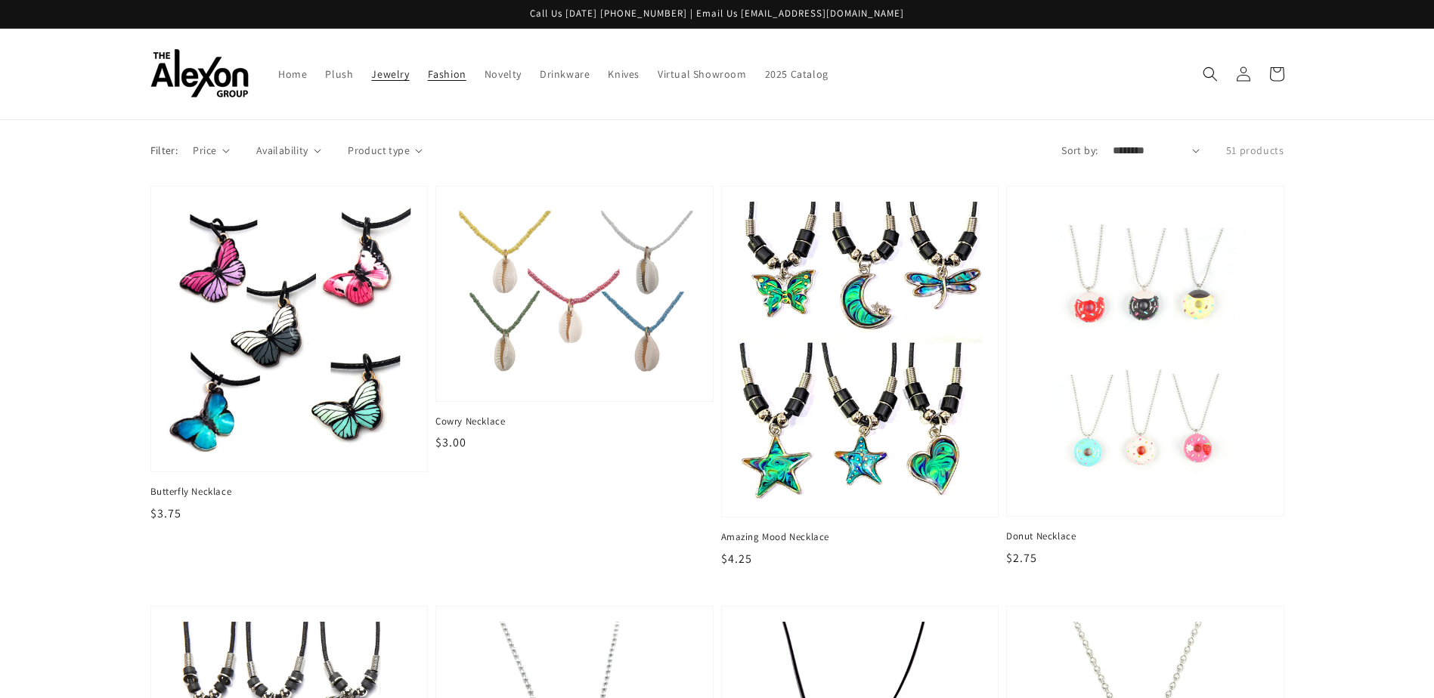
click at [428, 76] on span "Fashion" at bounding box center [447, 74] width 39 height 14
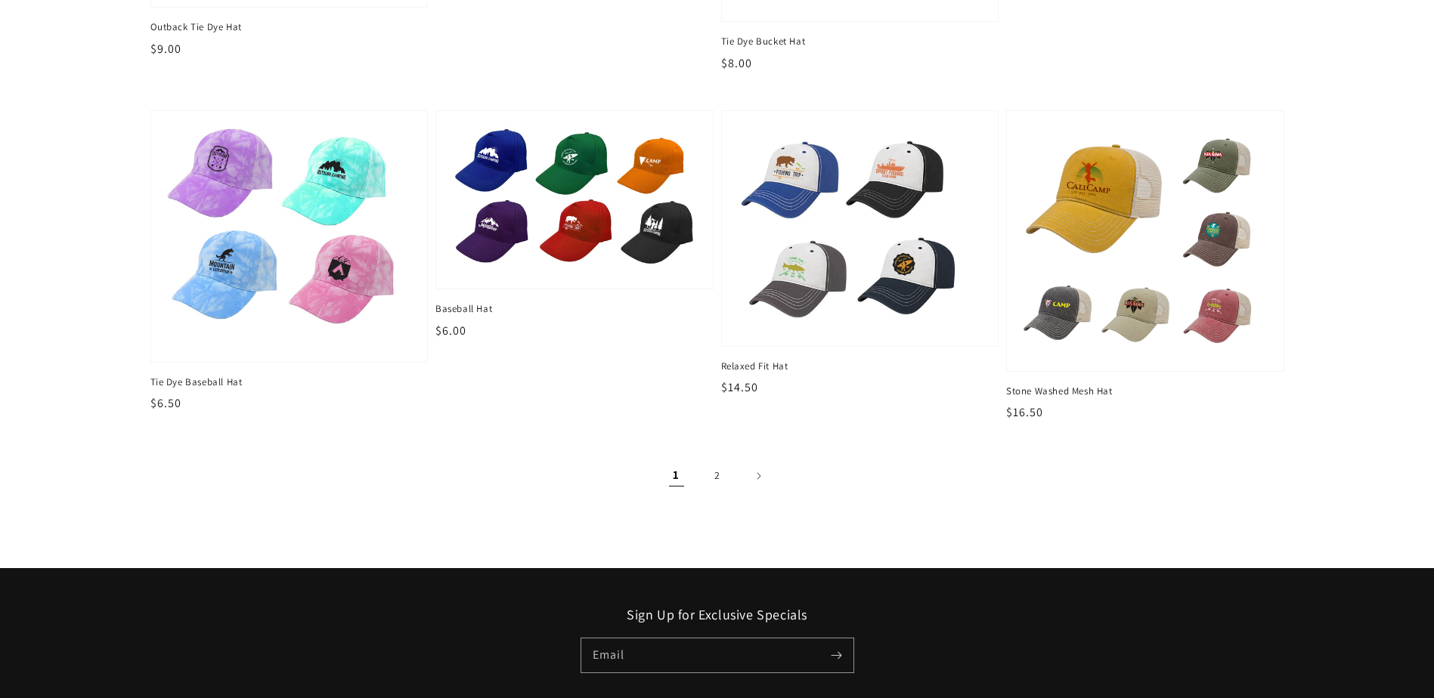
scroll to position [1965, 0]
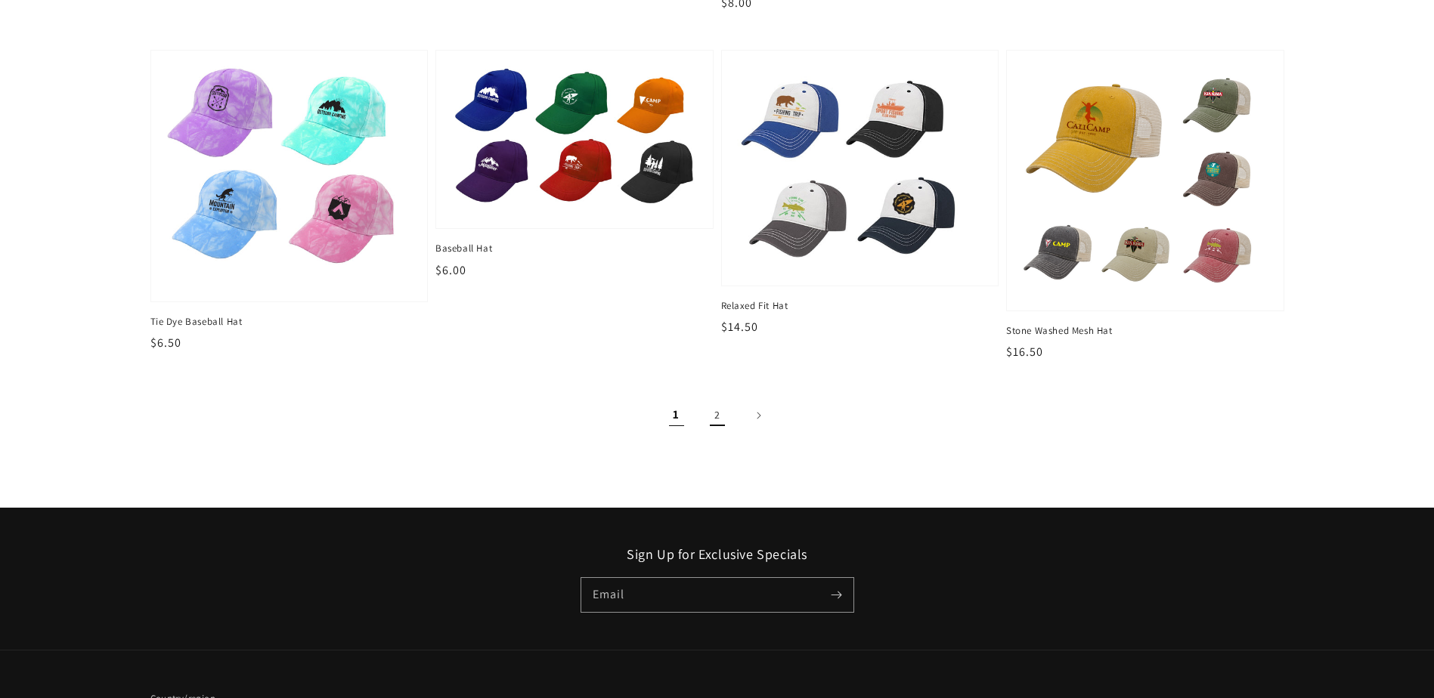
click at [723, 422] on link "2" at bounding box center [717, 415] width 33 height 33
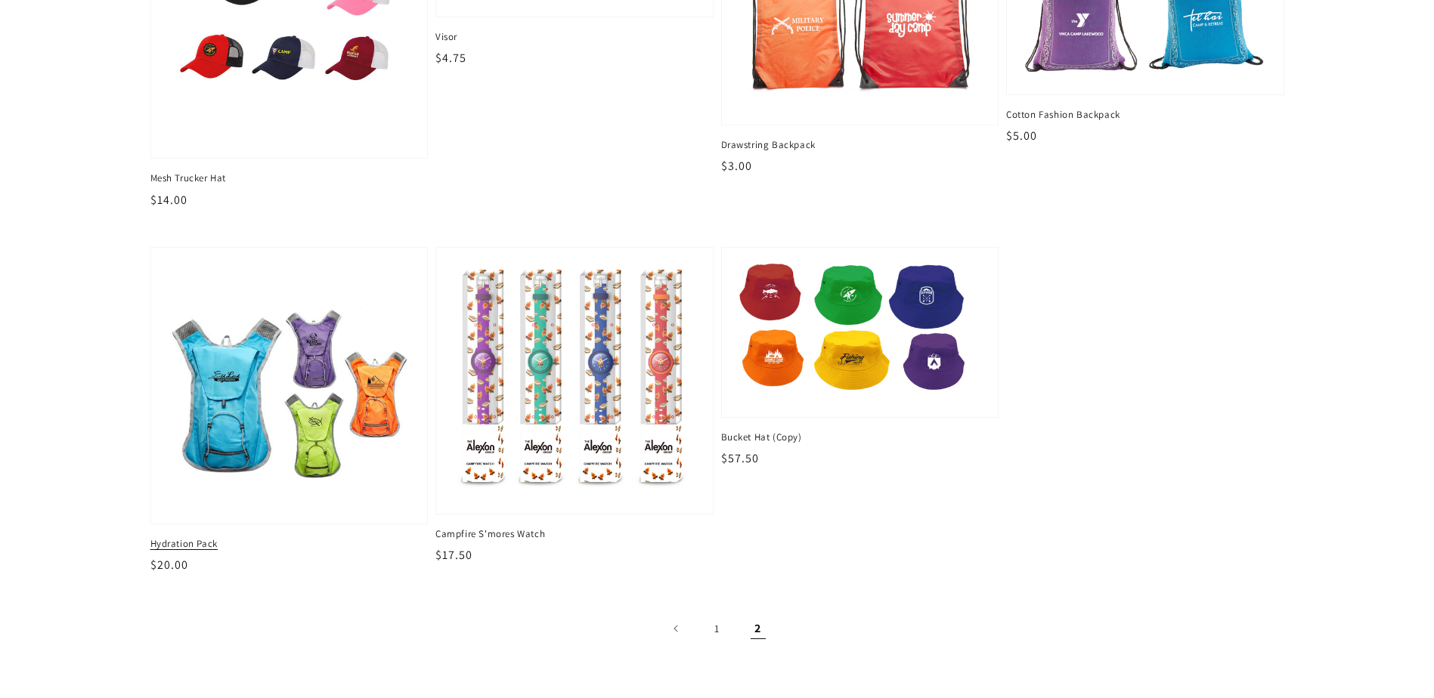
scroll to position [378, 0]
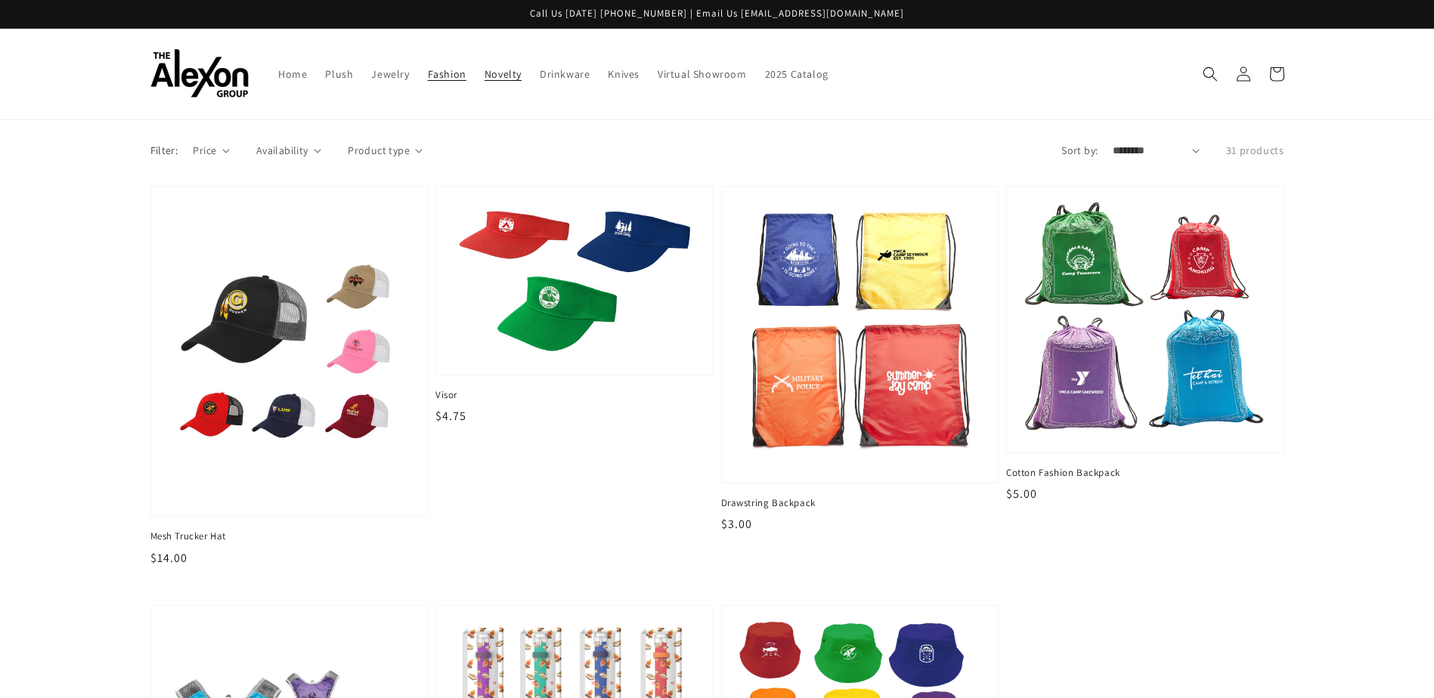
click at [501, 70] on span "Novelty" at bounding box center [502, 74] width 37 height 14
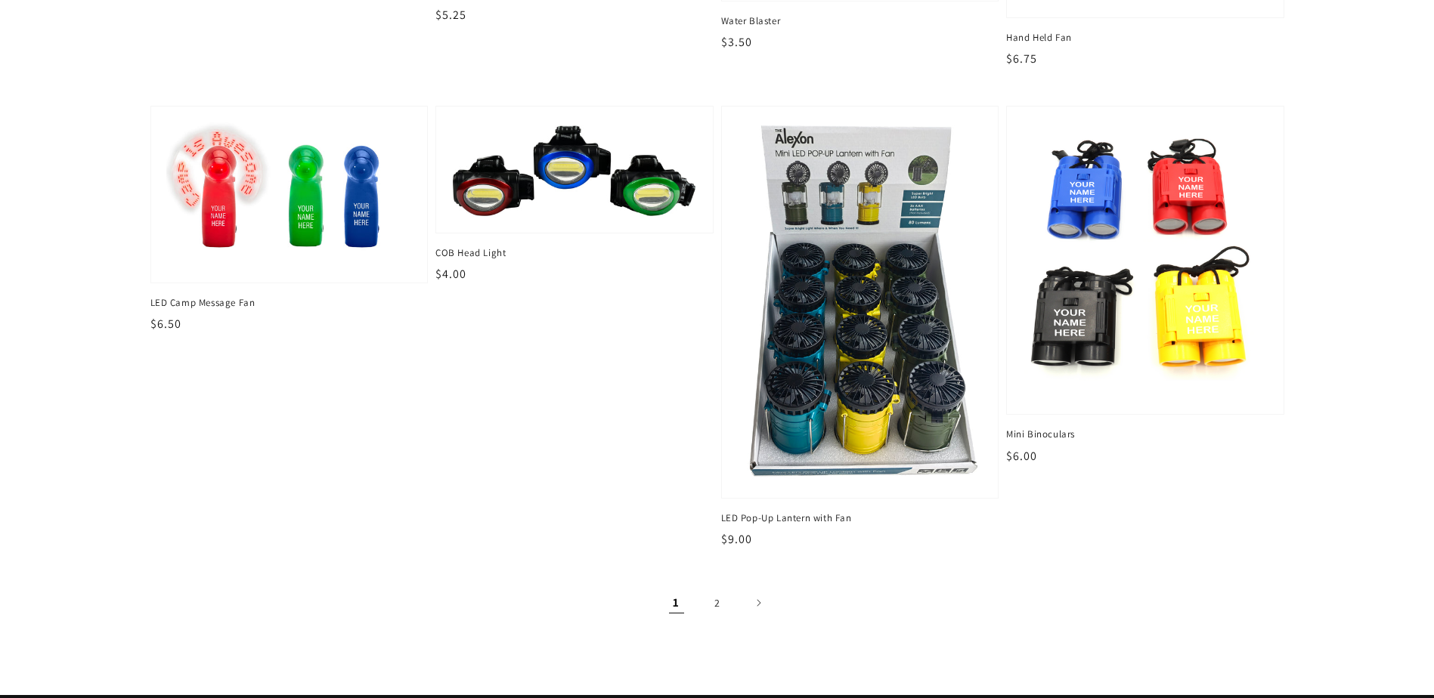
scroll to position [2116, 0]
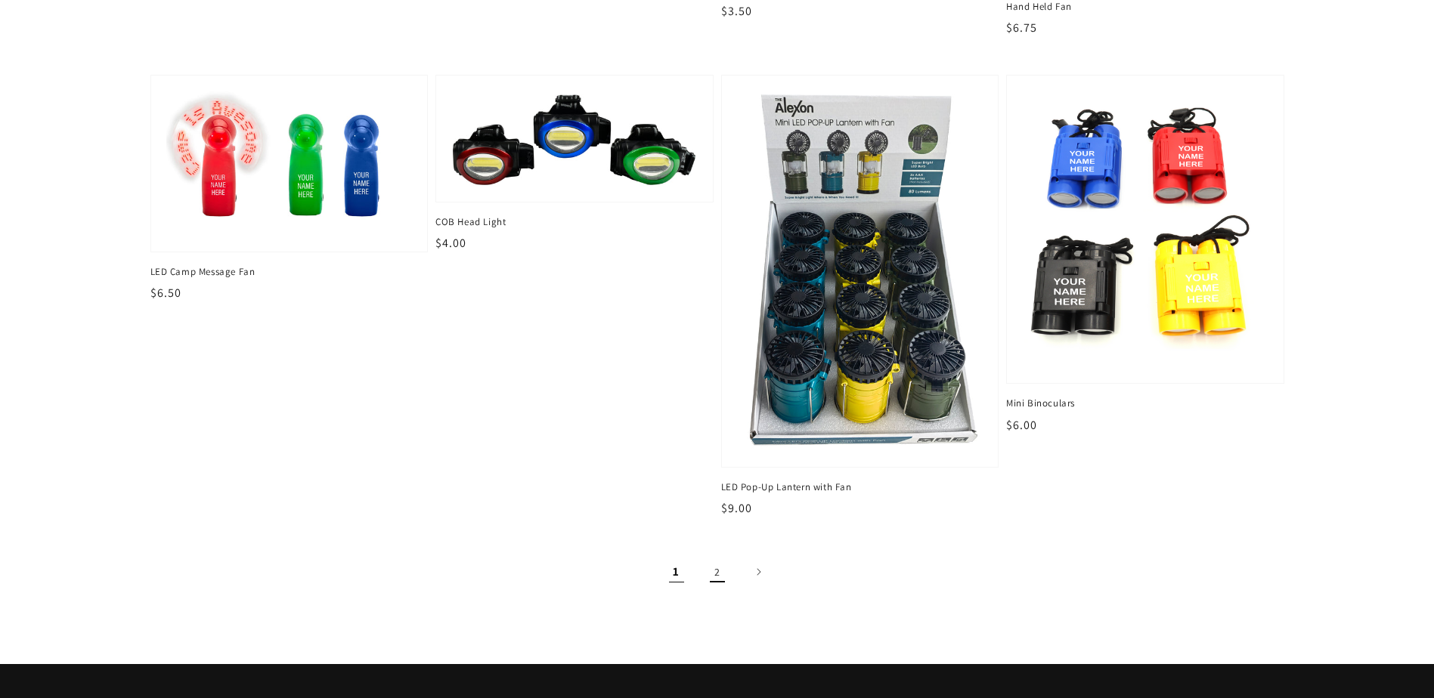
click at [719, 577] on link "2" at bounding box center [717, 571] width 33 height 33
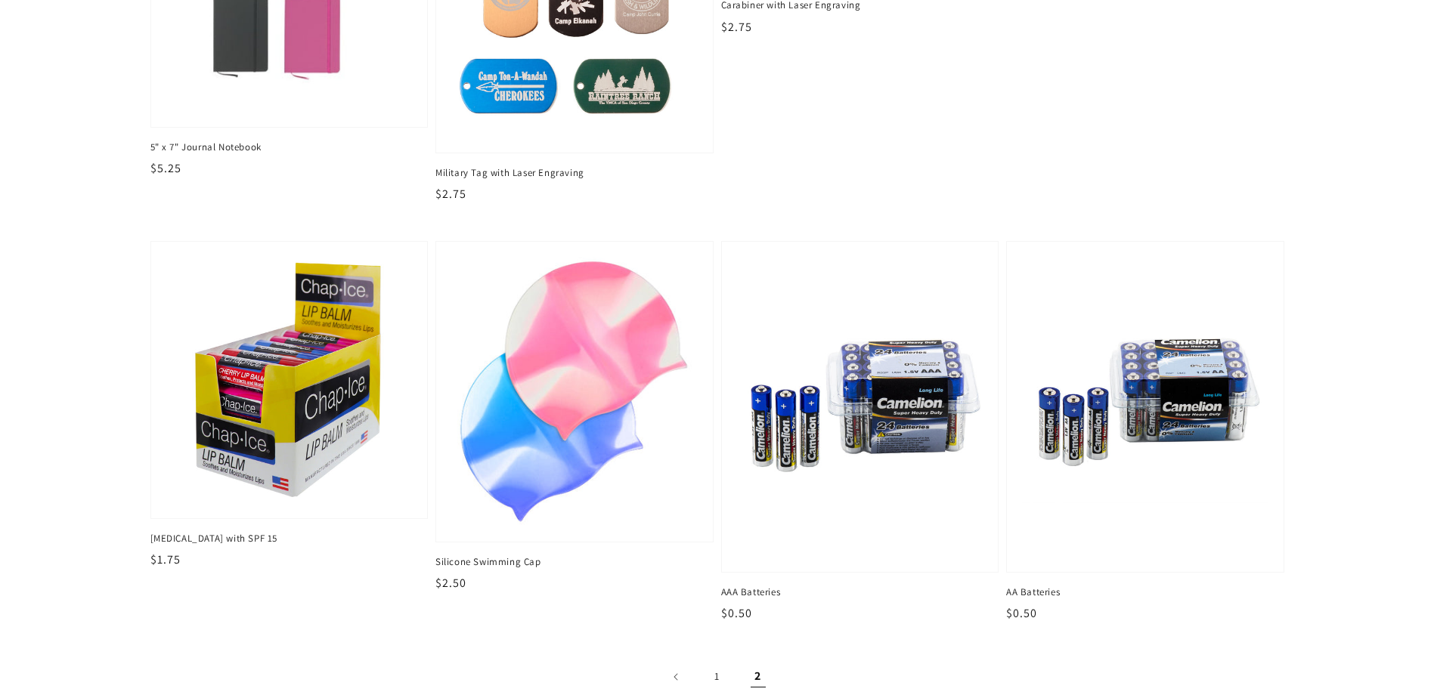
scroll to position [1058, 0]
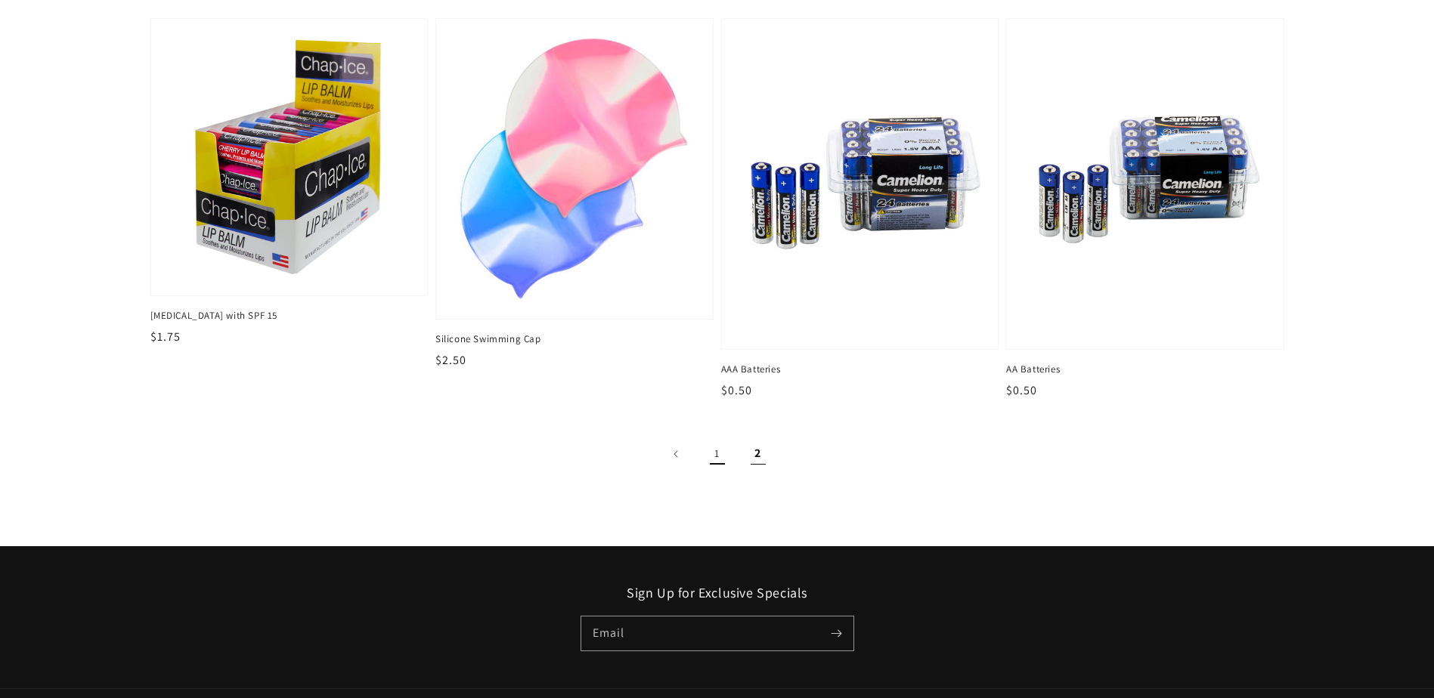
click at [713, 457] on link "1" at bounding box center [717, 454] width 33 height 33
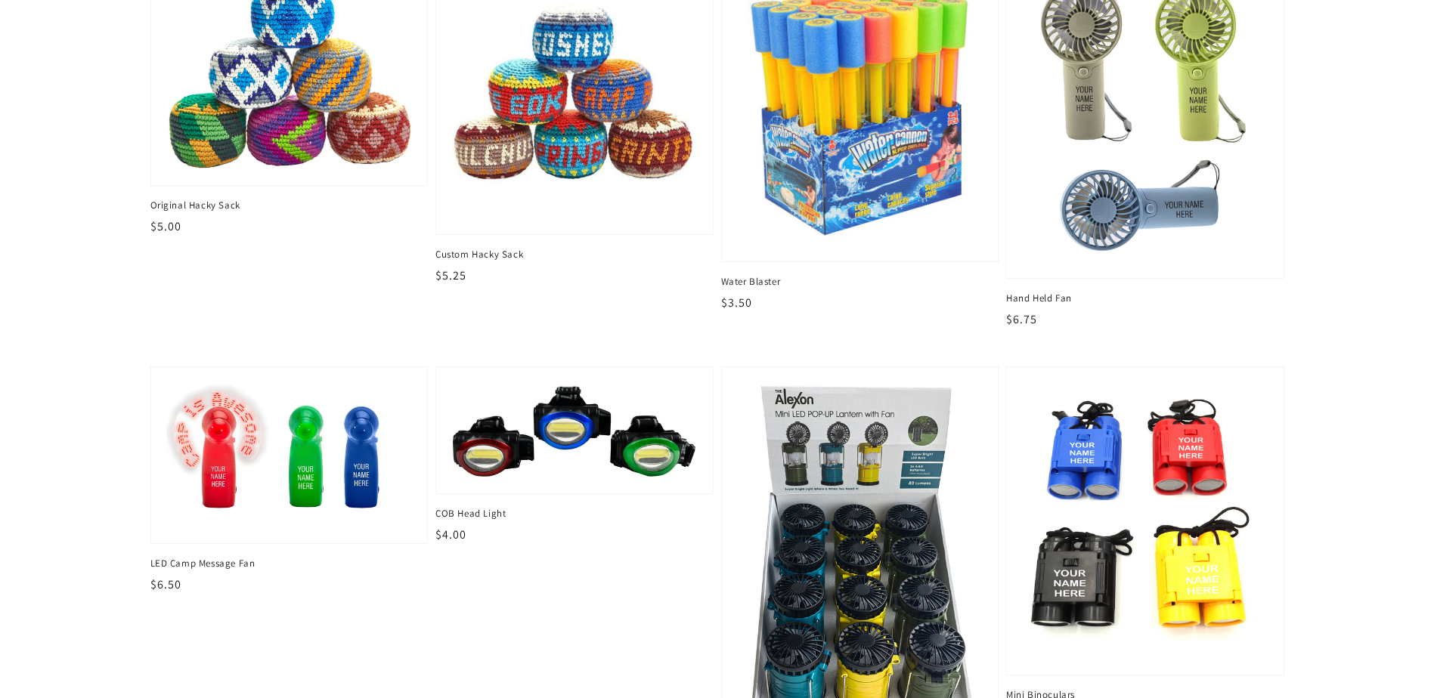
scroll to position [1965, 0]
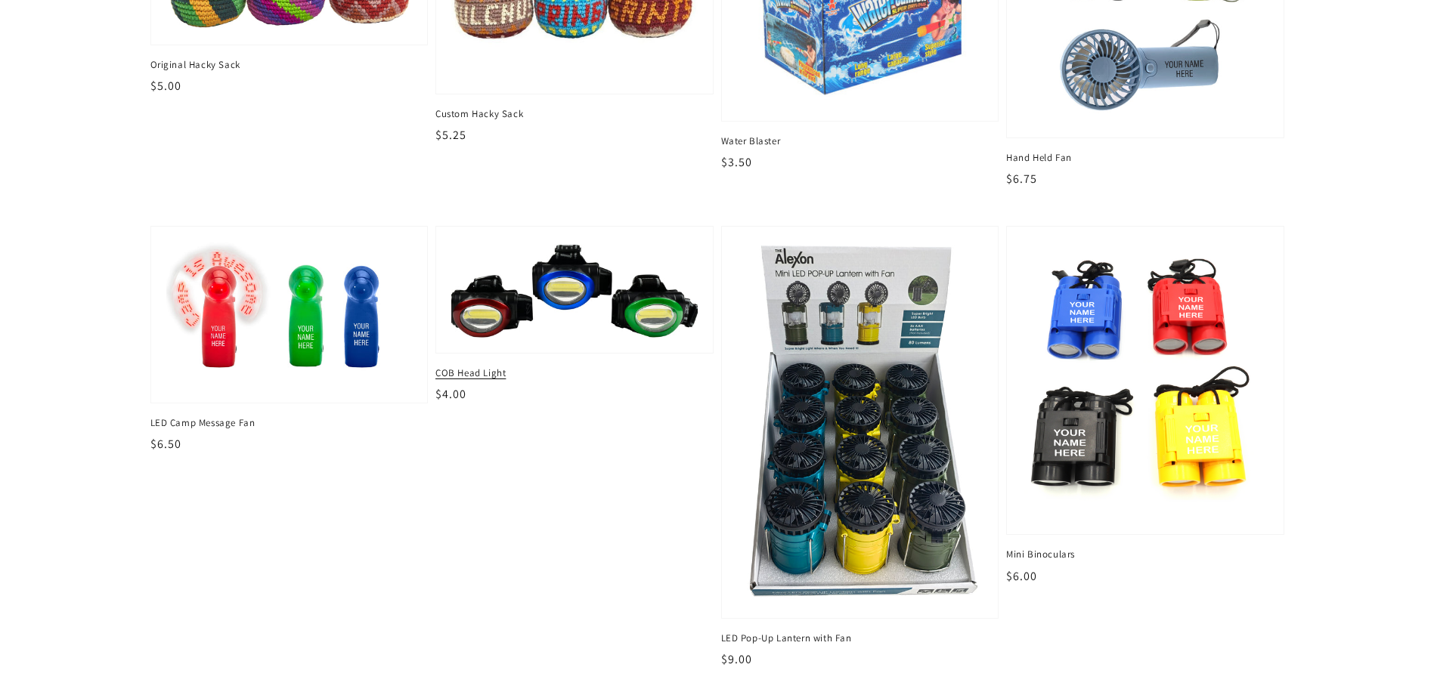
click at [568, 324] on img at bounding box center [573, 289] width 253 height 99
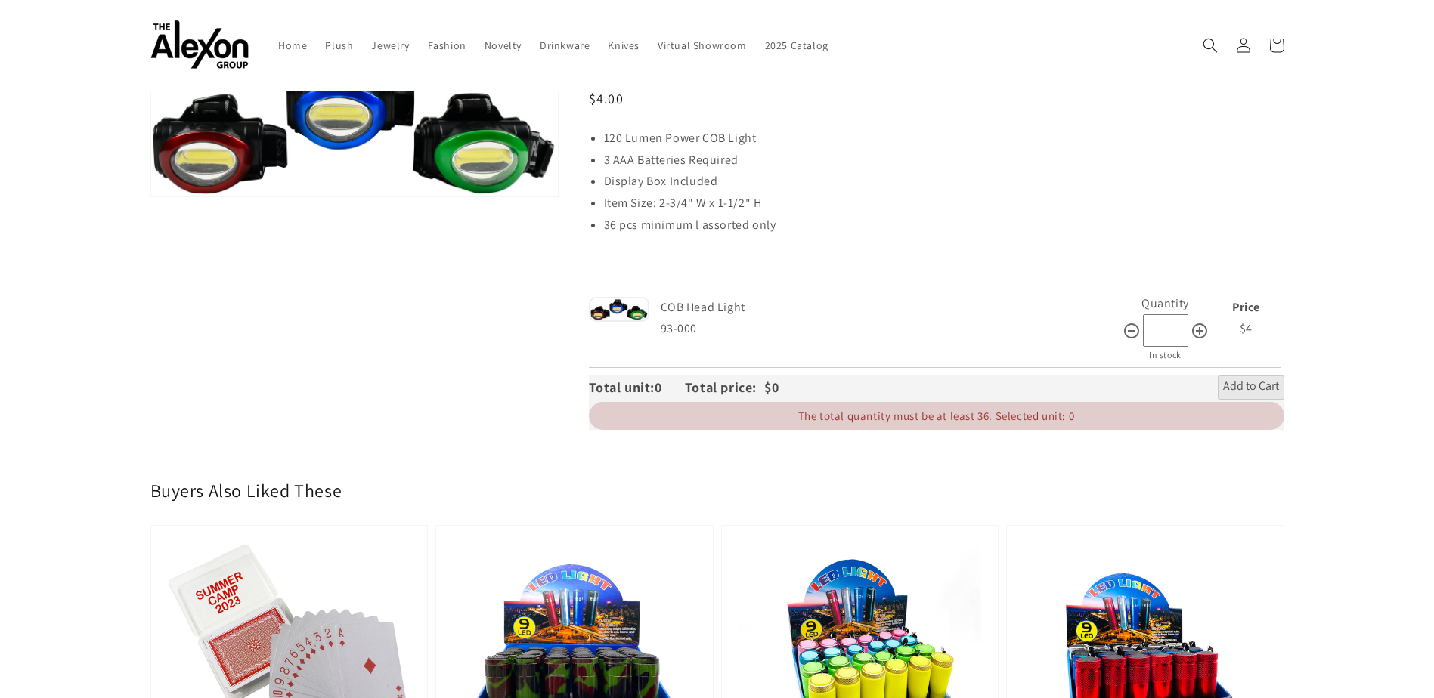
scroll to position [76, 0]
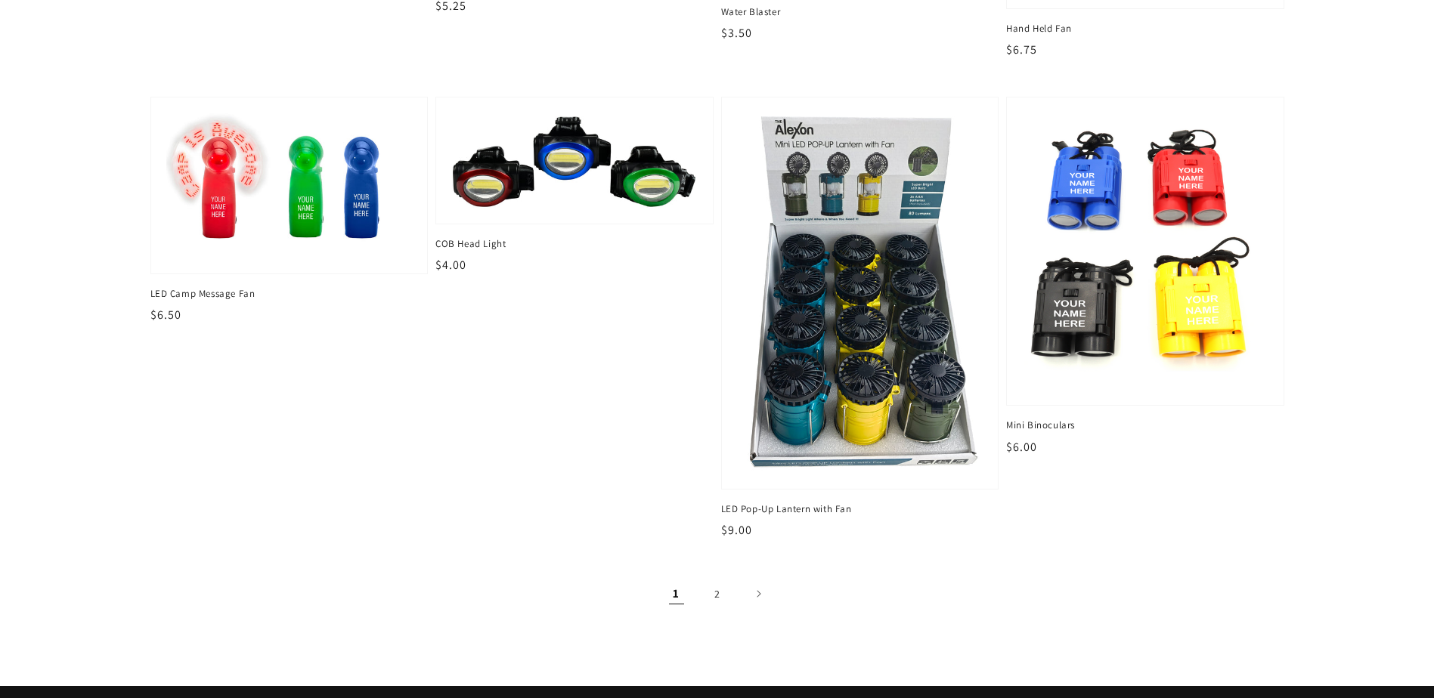
scroll to position [2116, 0]
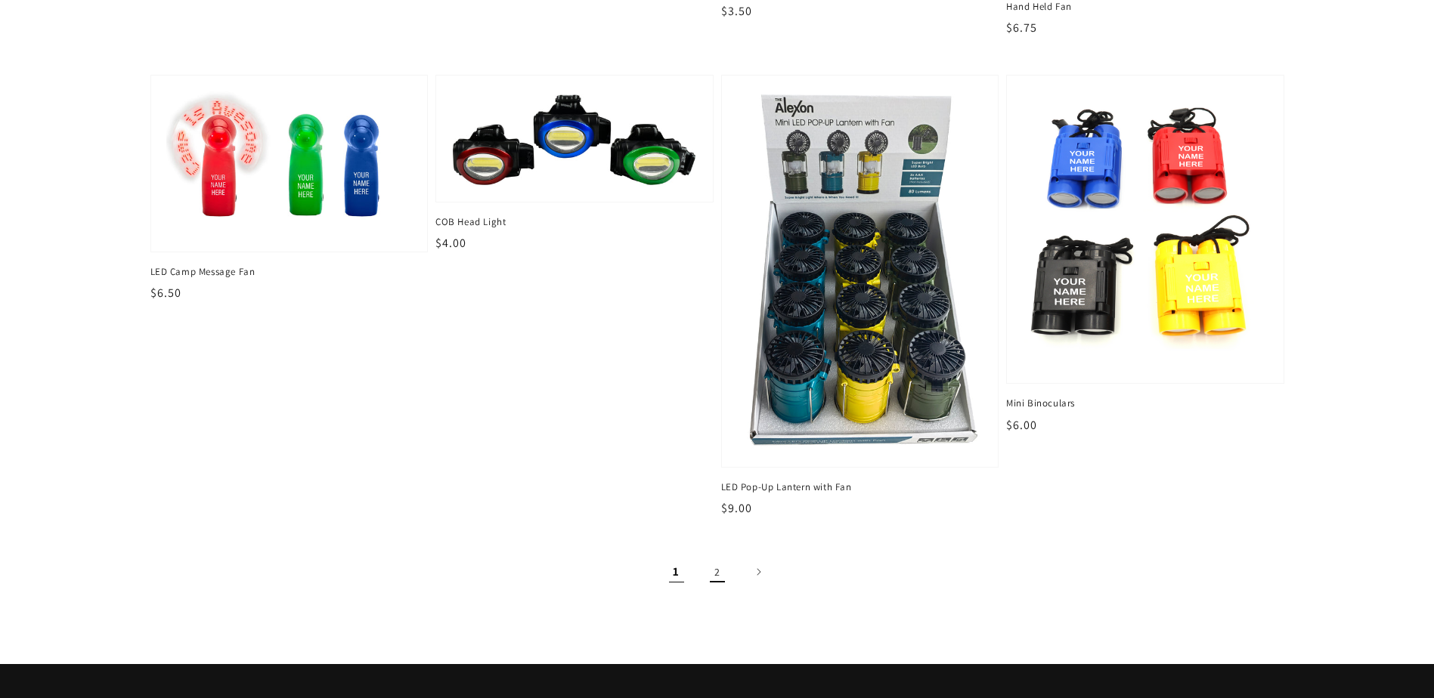
click at [725, 568] on link "2" at bounding box center [717, 571] width 33 height 33
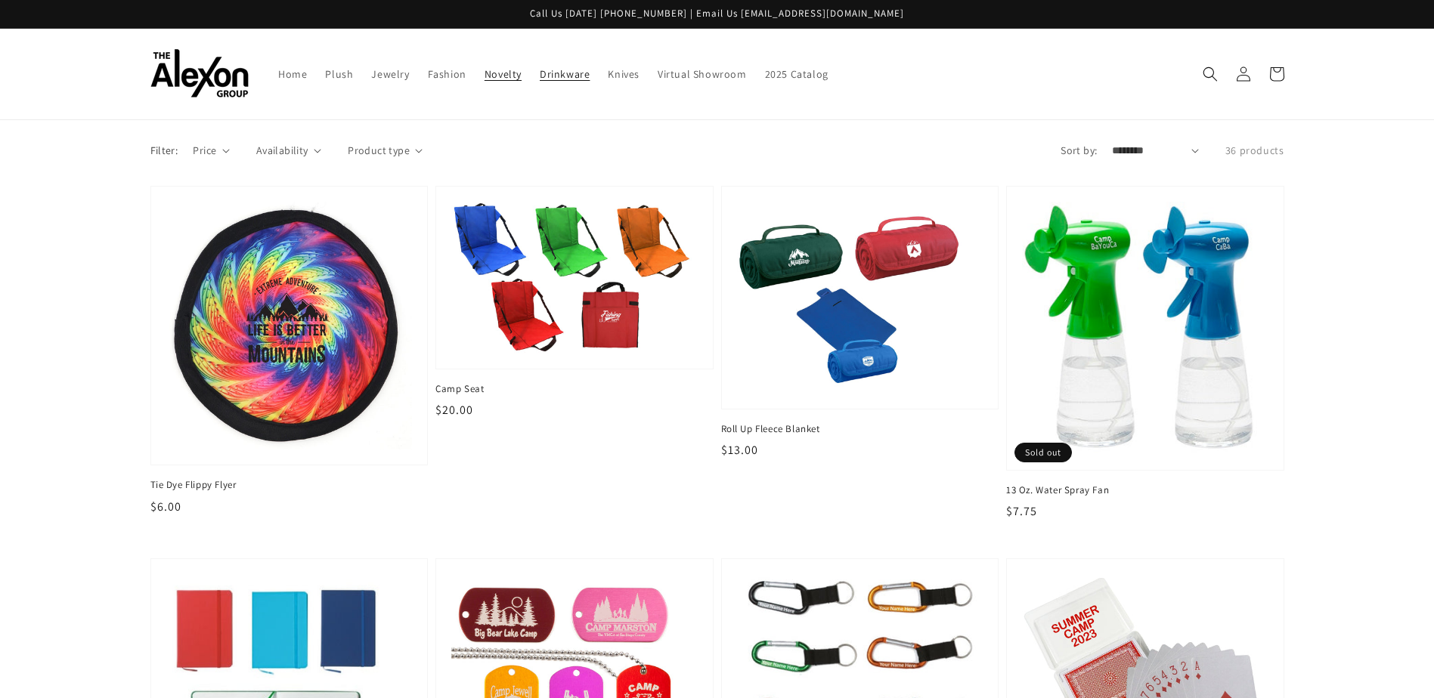
click at [560, 68] on span "Drinkware" at bounding box center [565, 74] width 50 height 14
